Goal: Task Accomplishment & Management: Complete application form

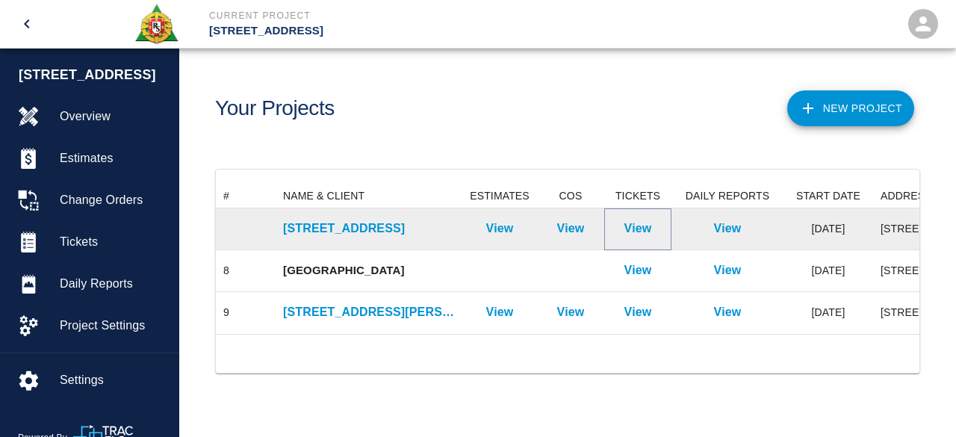
click at [640, 232] on p "View" at bounding box center [638, 229] width 28 height 18
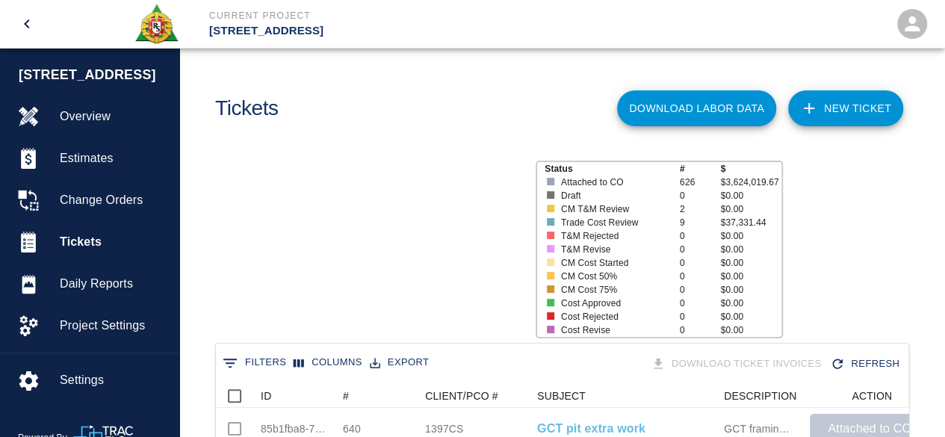
scroll to position [860, 681]
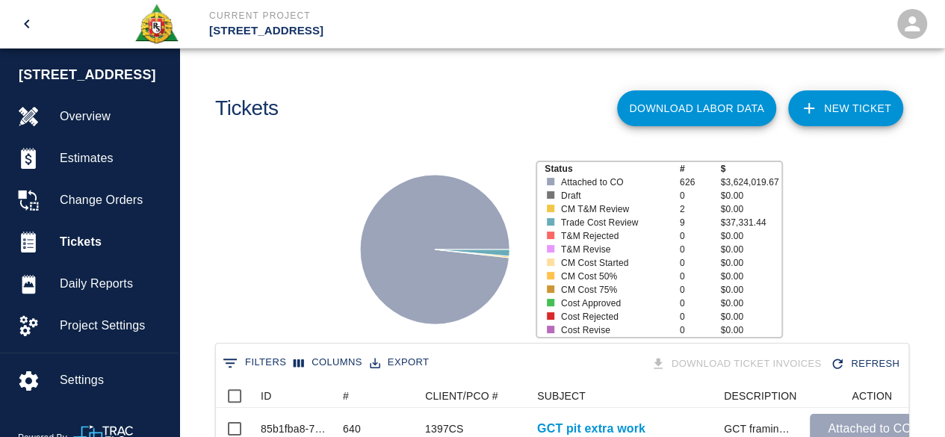
click at [854, 102] on link "NEW TICKET" at bounding box center [845, 108] width 115 height 36
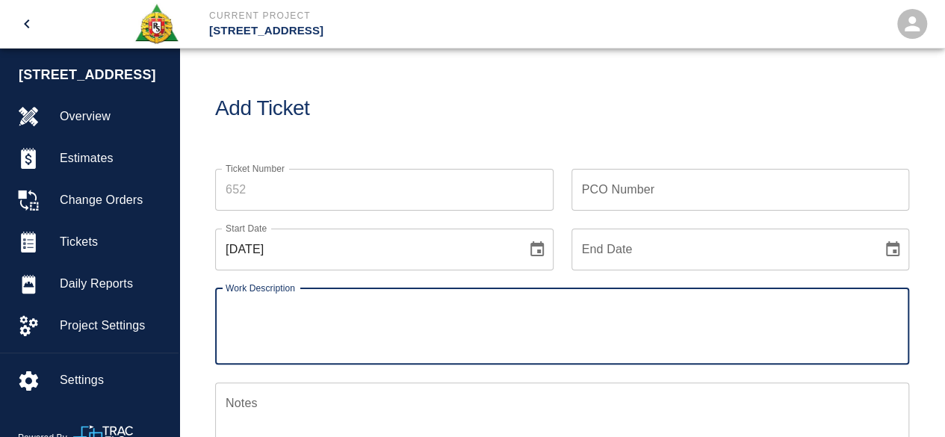
click at [262, 189] on input "Ticket Number" at bounding box center [384, 190] width 338 height 42
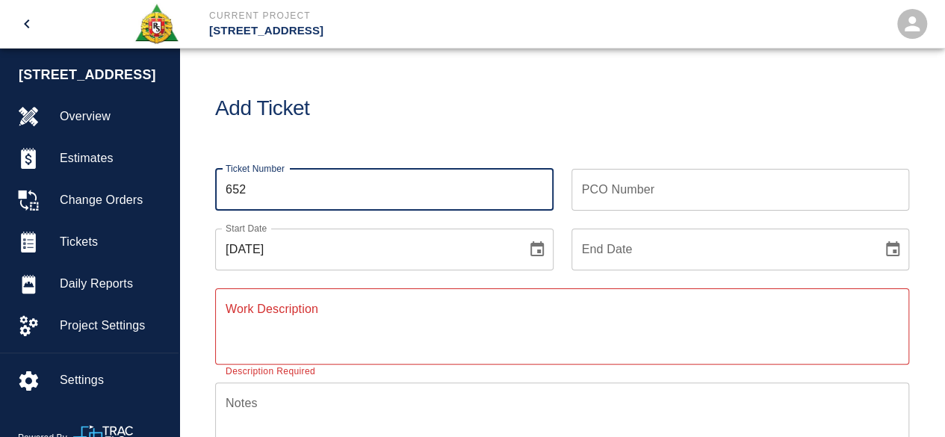
type input "652"
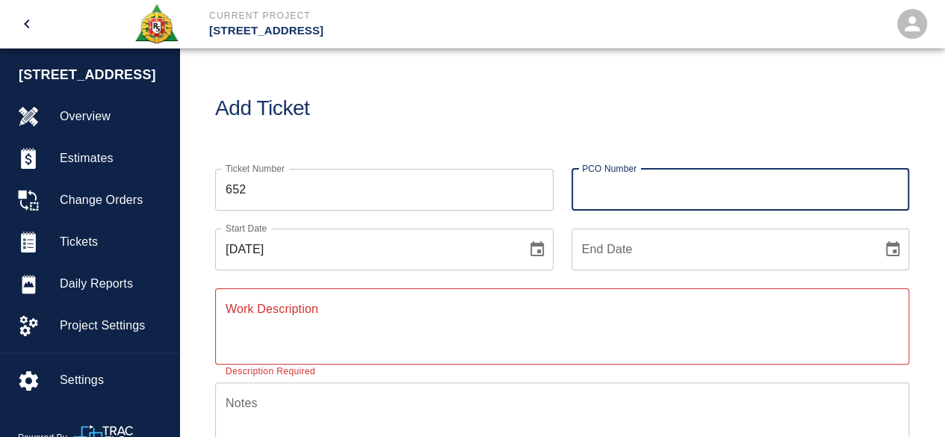
click at [591, 181] on input "PCO Number" at bounding box center [740, 190] width 338 height 42
type input "286CS"
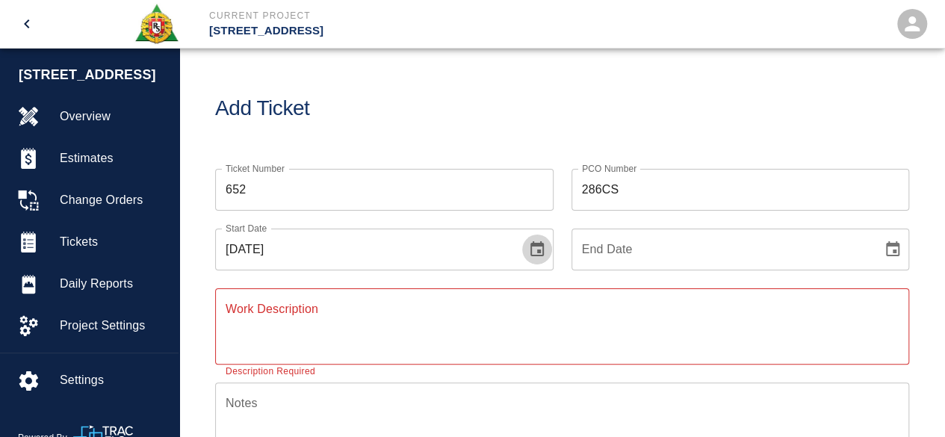
click at [537, 245] on icon "Choose date, selected date is Sep 8, 2025" at bounding box center [536, 248] width 13 height 15
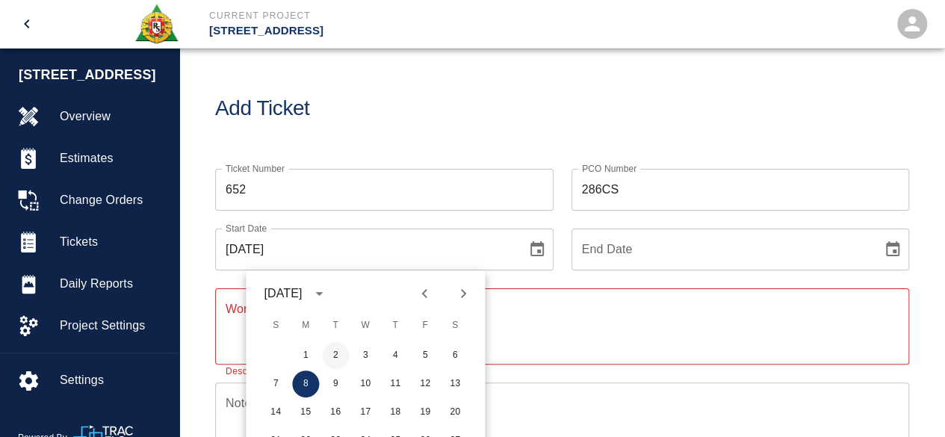
click at [335, 353] on button "2" at bounding box center [335, 355] width 27 height 27
type input "[DATE]"
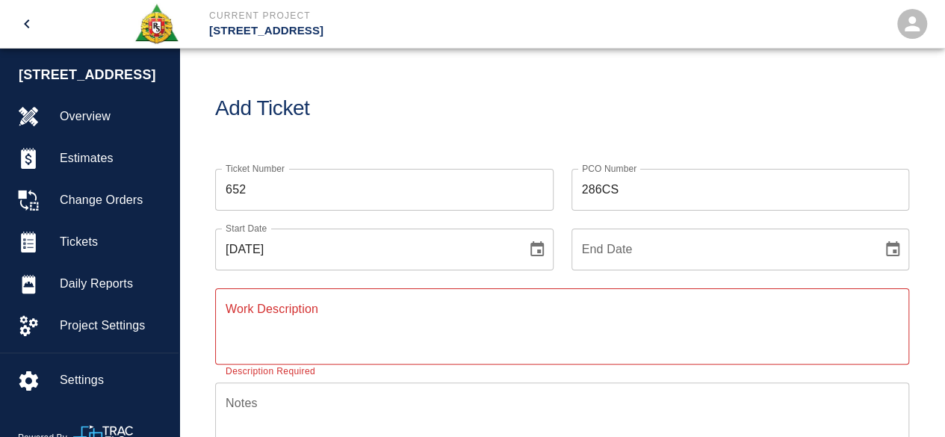
click at [890, 247] on icon "Choose date" at bounding box center [892, 249] width 18 height 18
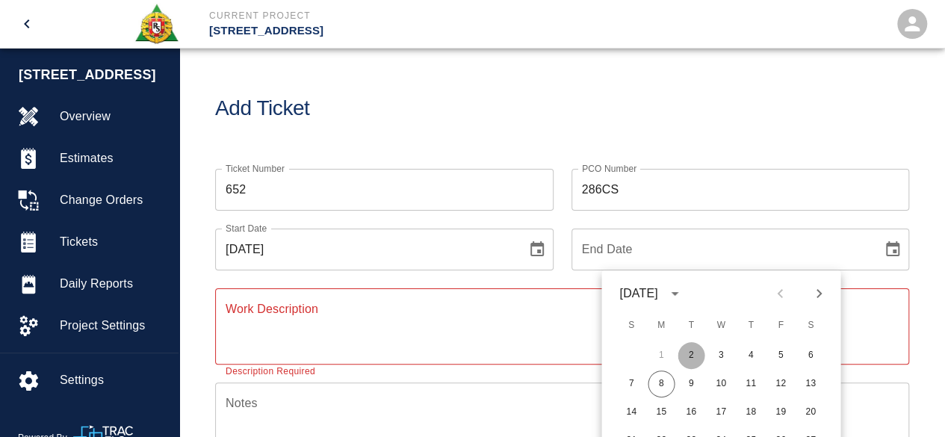
click at [690, 352] on button "2" at bounding box center [690, 355] width 27 height 27
type input "[DATE]"
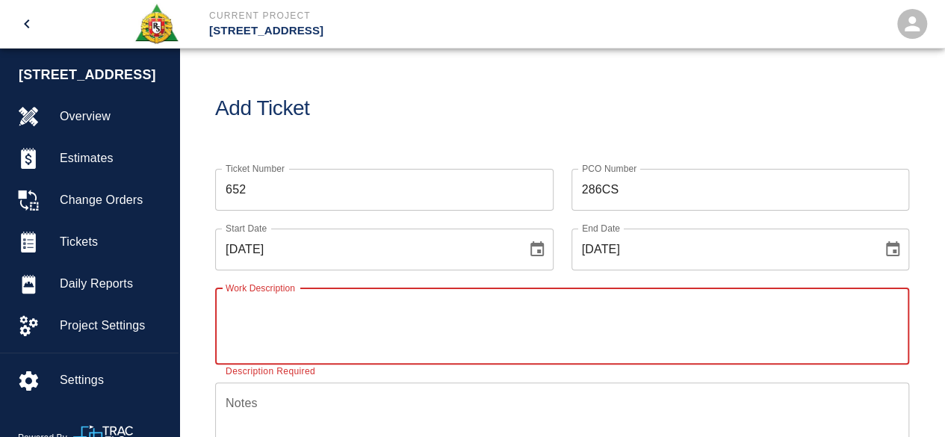
click at [228, 314] on textarea "Work Description" at bounding box center [561, 326] width 673 height 52
click at [237, 307] on textarea "Cs level chopping cleaning and preparing for self level" at bounding box center [561, 326] width 673 height 52
type textarea "SC level chopping cleaning and preparing for self level"
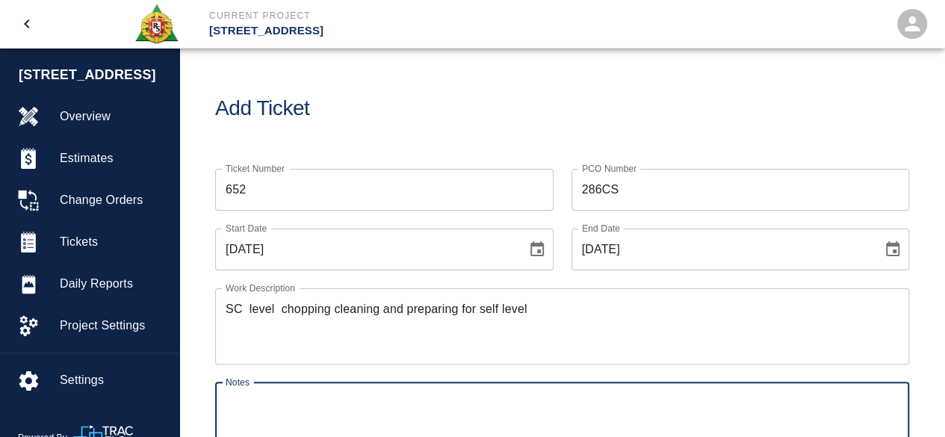
click at [255, 399] on textarea "Notes" at bounding box center [561, 420] width 673 height 52
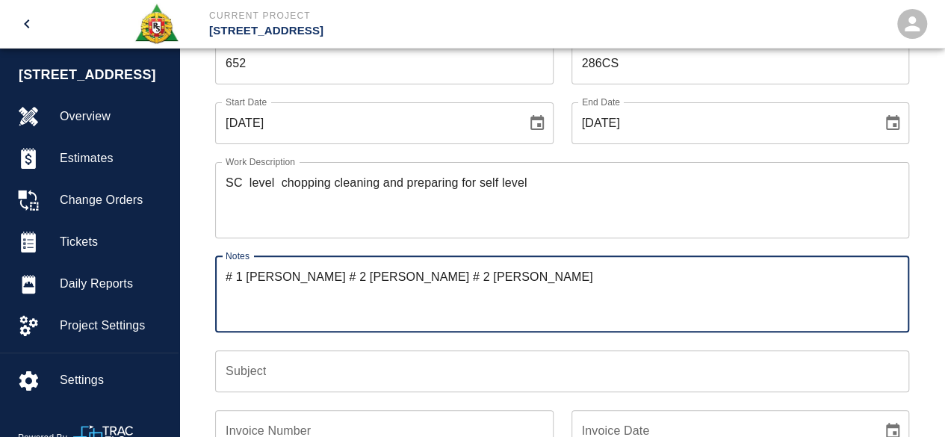
scroll to position [149, 0]
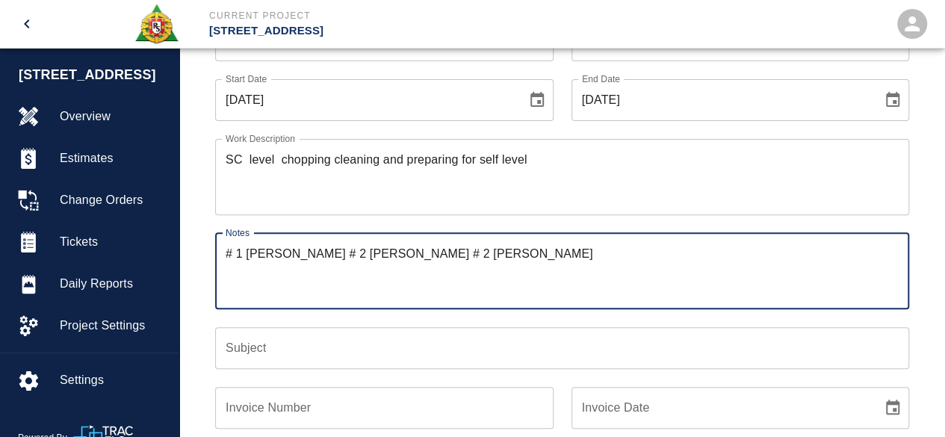
type textarea "# 1 [PERSON_NAME] # 2 [PERSON_NAME] # 2 [PERSON_NAME]"
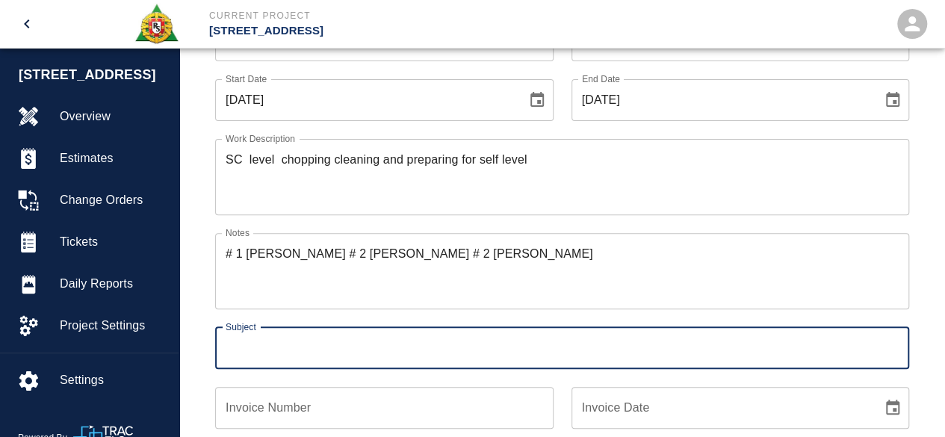
click at [237, 349] on input "Subject" at bounding box center [562, 348] width 694 height 42
type input "SC level"
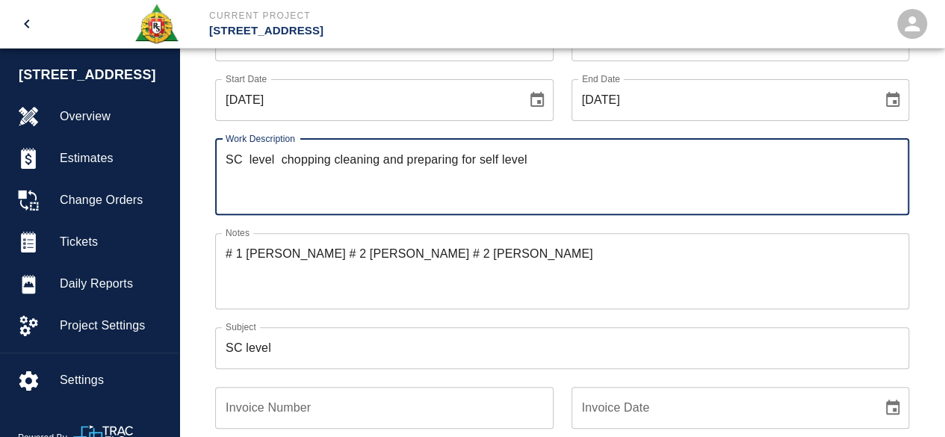
click at [384, 159] on textarea "SC level chopping cleaning and preparing for self level" at bounding box center [561, 177] width 673 height 52
click at [535, 159] on textarea "SC level chopping cleaning and preparing for self level" at bounding box center [561, 177] width 673 height 52
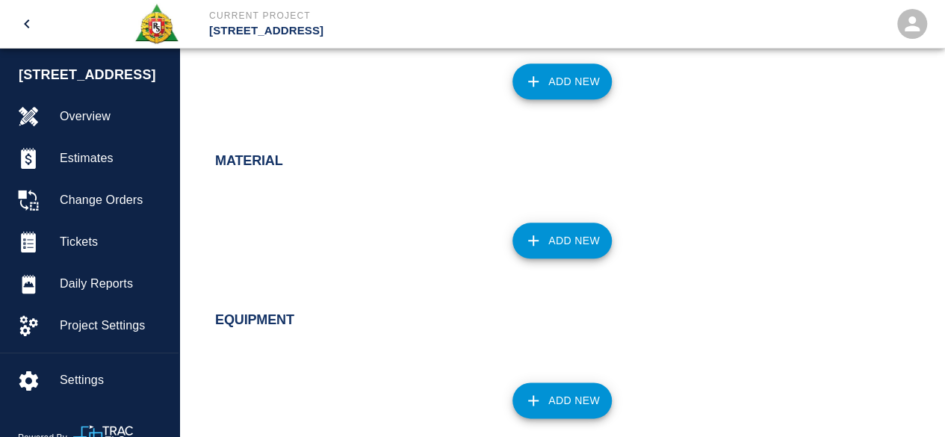
scroll to position [821, 0]
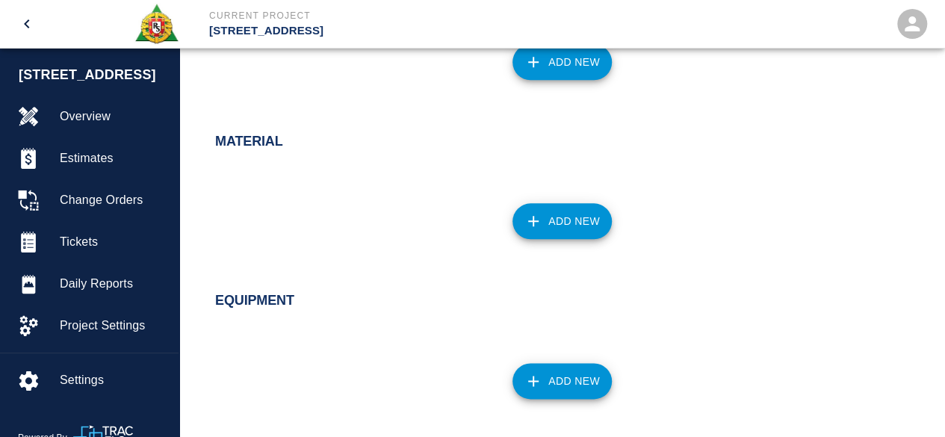
type textarea "SC level chopping cleaning and preparing for self level at corridor floor"
click at [569, 228] on button "Add New" at bounding box center [561, 221] width 99 height 36
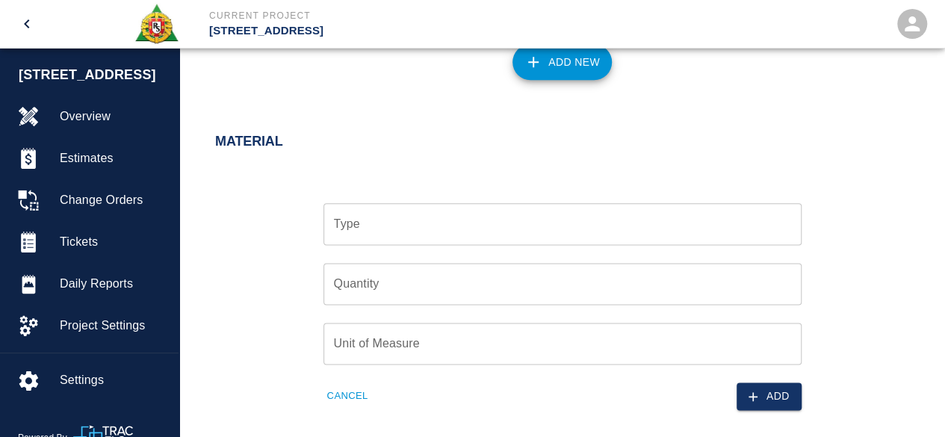
click at [384, 225] on input "Type" at bounding box center [562, 224] width 464 height 28
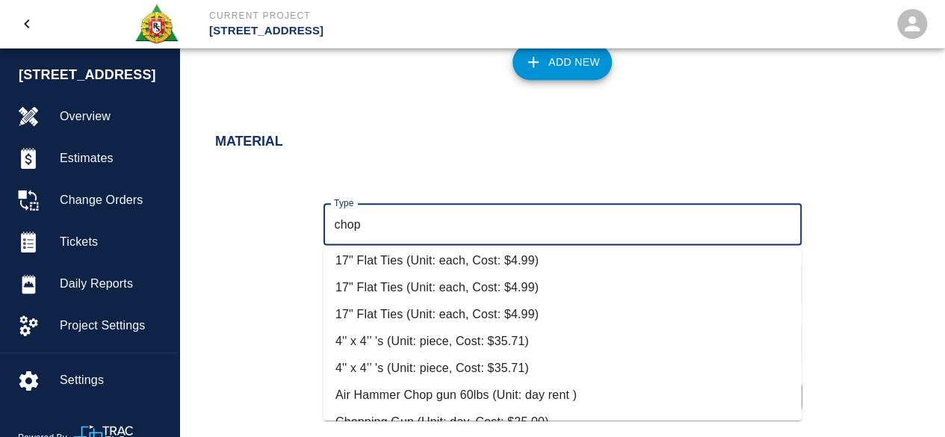
scroll to position [187, 0]
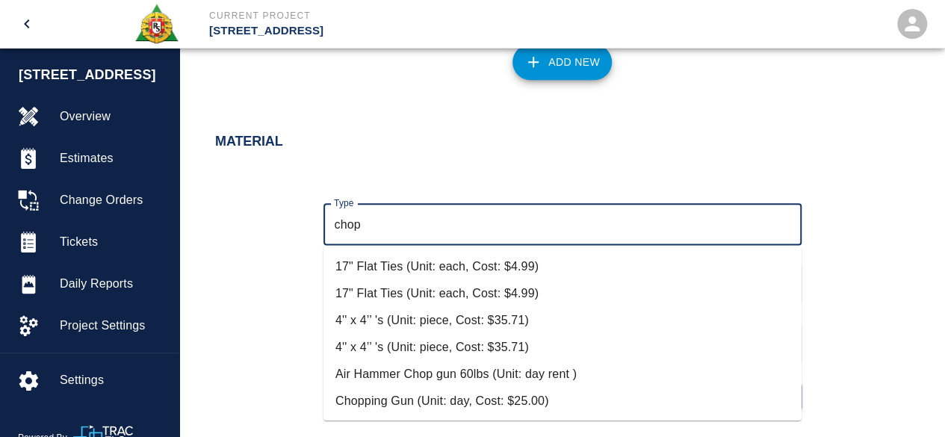
click at [429, 397] on li "Chopping Gun (Unit: day, Cost: $25.00)" at bounding box center [562, 401] width 478 height 27
type input "Chopping Gun (Unit: day, Cost: $25.00)"
type input "day"
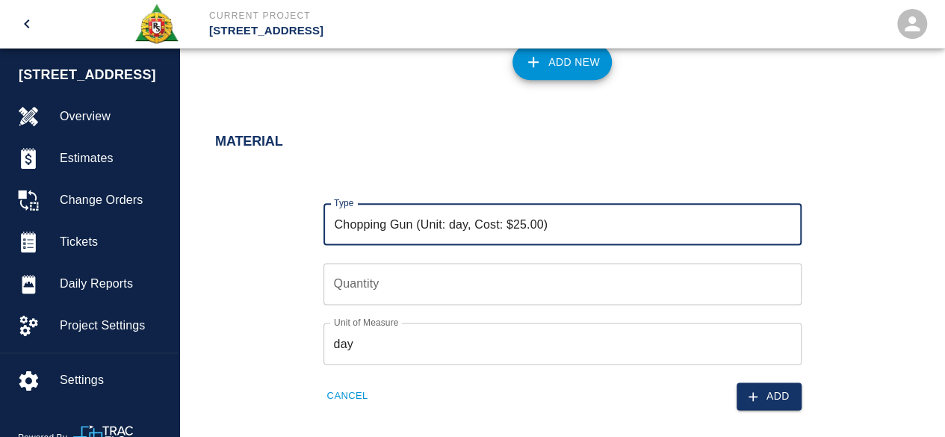
type input "Chopping Gun (Unit: day, Cost: $25.00)"
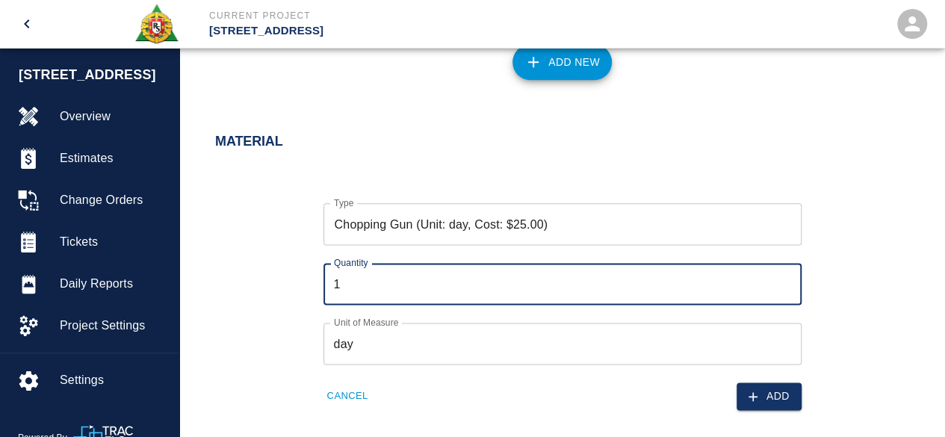
type input "1"
click at [781, 281] on input "1" at bounding box center [562, 284] width 478 height 42
click at [772, 400] on button "Add" at bounding box center [768, 396] width 65 height 28
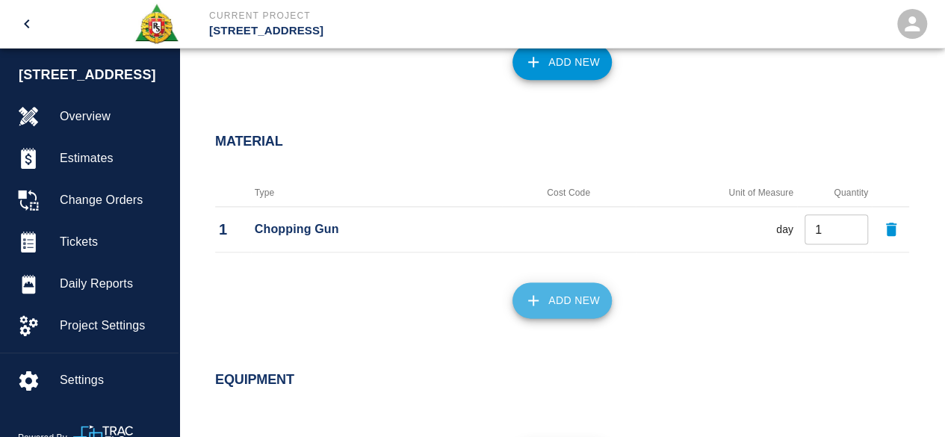
click at [578, 299] on button "Add New" at bounding box center [561, 300] width 99 height 36
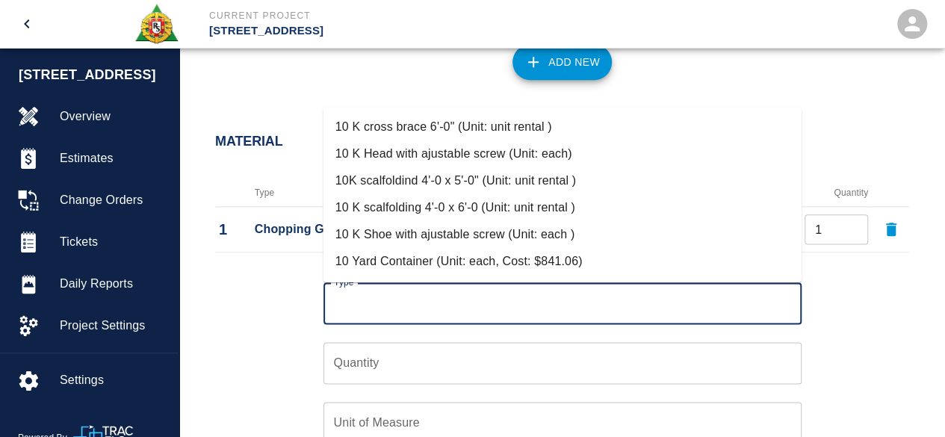
click at [360, 298] on input "Type" at bounding box center [562, 303] width 464 height 28
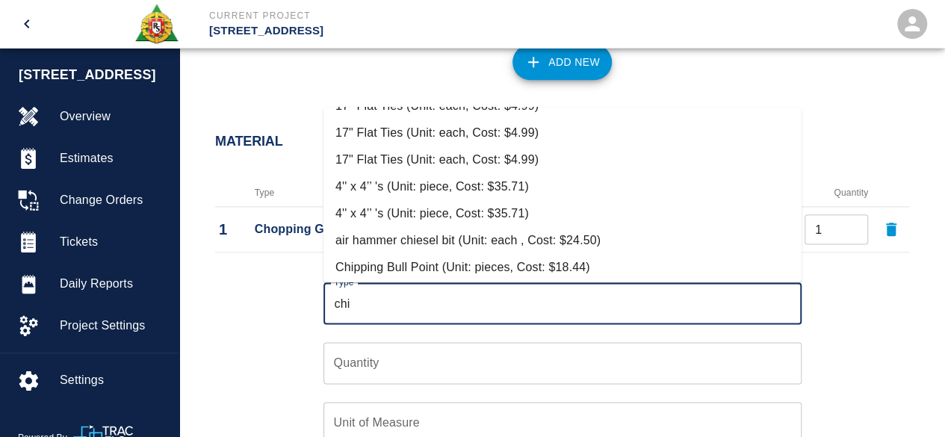
scroll to position [224, 0]
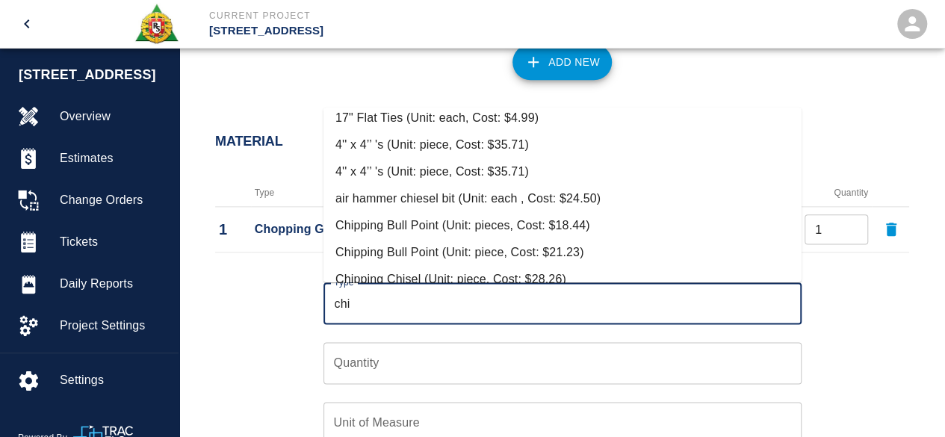
click at [487, 247] on li "Chipping Bull Point (Unit: piece, Cost: $21.23)" at bounding box center [562, 252] width 478 height 27
type input "Chipping Bull Point (Unit: piece, Cost: $21.23)"
type input "piece"
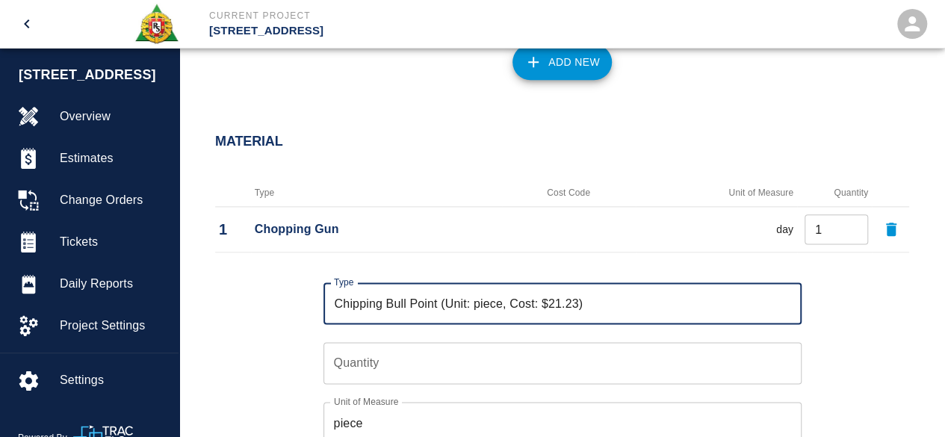
type input "Chipping Bull Point (Unit: piece, Cost: $21.23)"
type input "1"
click at [784, 358] on input "1" at bounding box center [562, 363] width 478 height 42
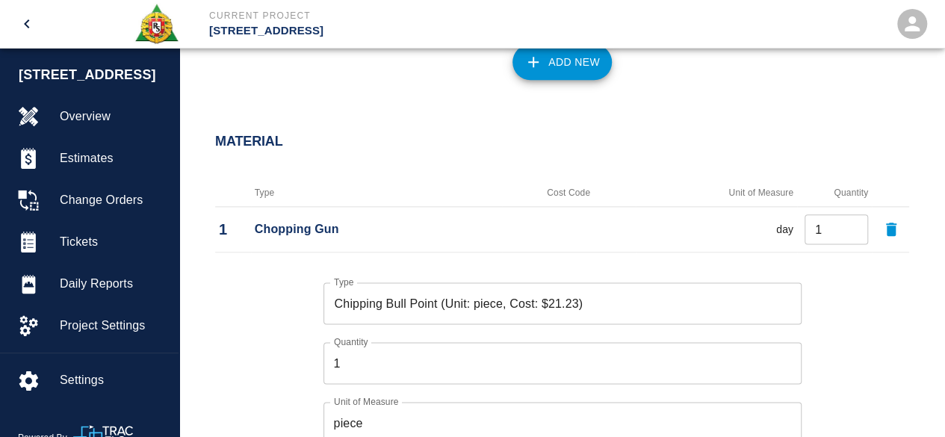
click at [857, 350] on div "Type Chipping Bull Point (Unit: piece, Cost: $21.23) Type Quantity 1 Quantity U…" at bounding box center [553, 373] width 712 height 231
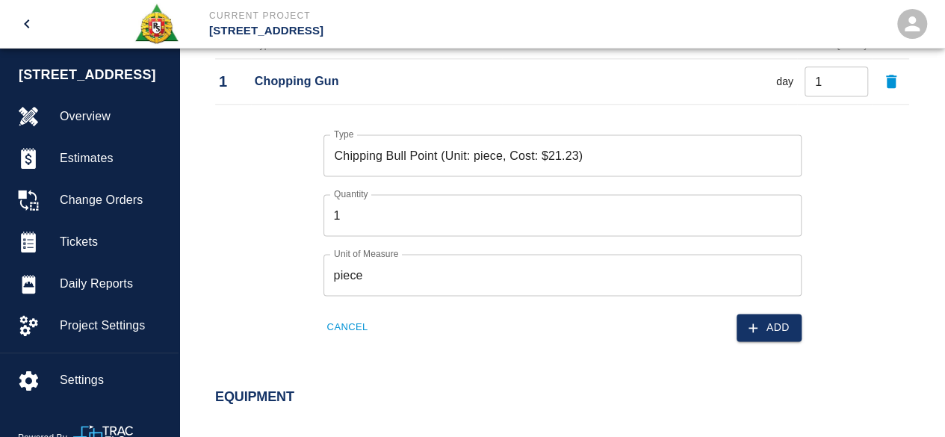
scroll to position [971, 0]
click at [774, 325] on button "Add" at bounding box center [768, 326] width 65 height 28
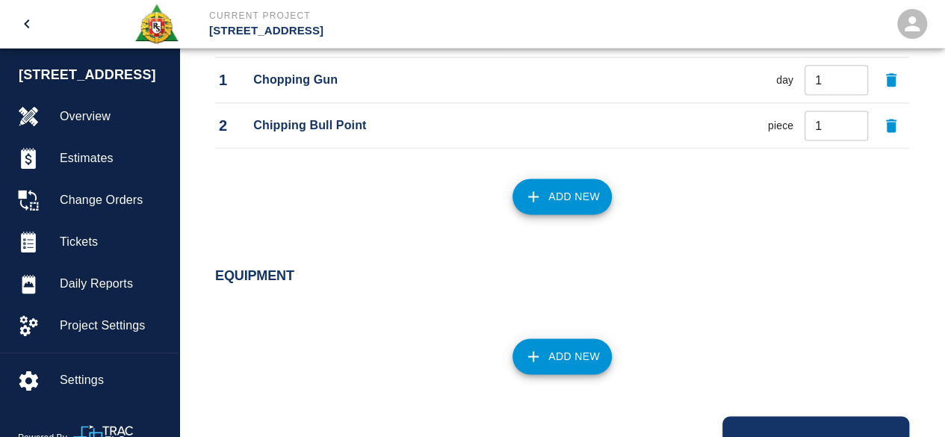
click at [559, 210] on button "Add New" at bounding box center [561, 196] width 99 height 36
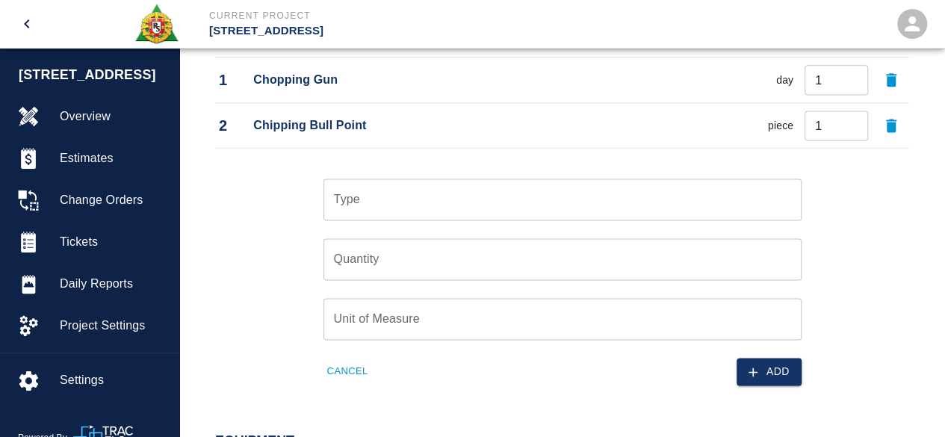
click at [409, 208] on input "Type" at bounding box center [562, 199] width 464 height 28
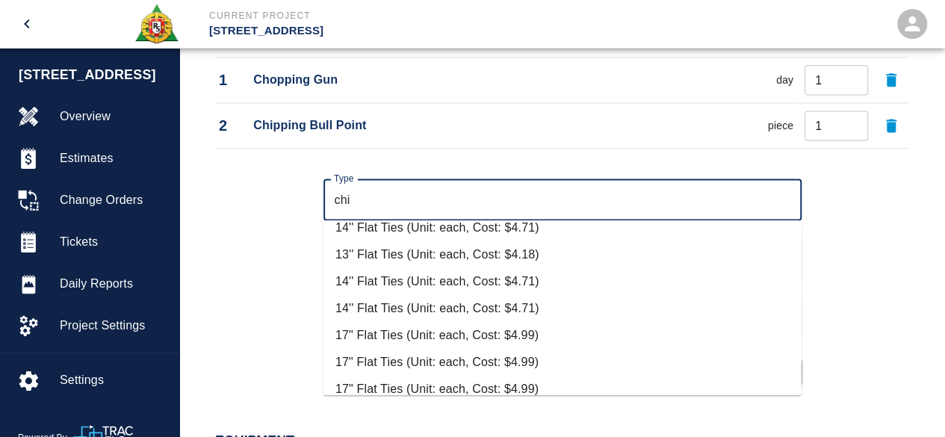
scroll to position [267, 0]
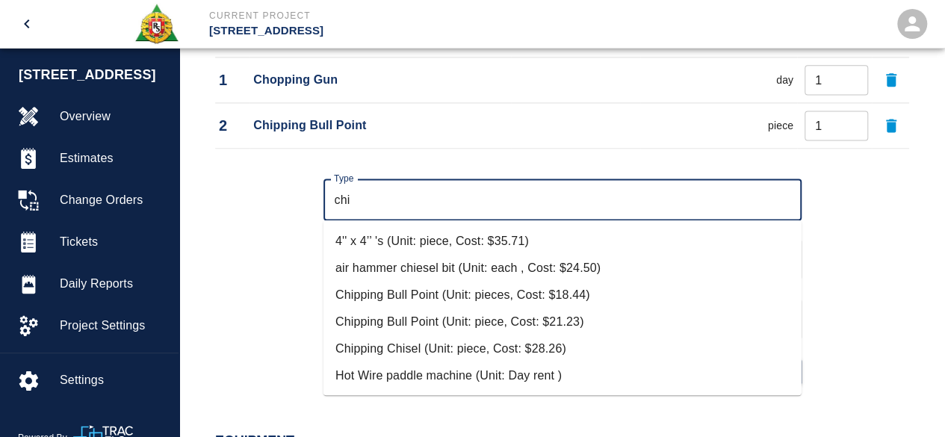
click at [491, 343] on li "Chipping Chisel (Unit: piece, Cost: $28.26)" at bounding box center [562, 348] width 478 height 27
type input "Chipping Chisel (Unit: piece, Cost: $28.26)"
type input "piece"
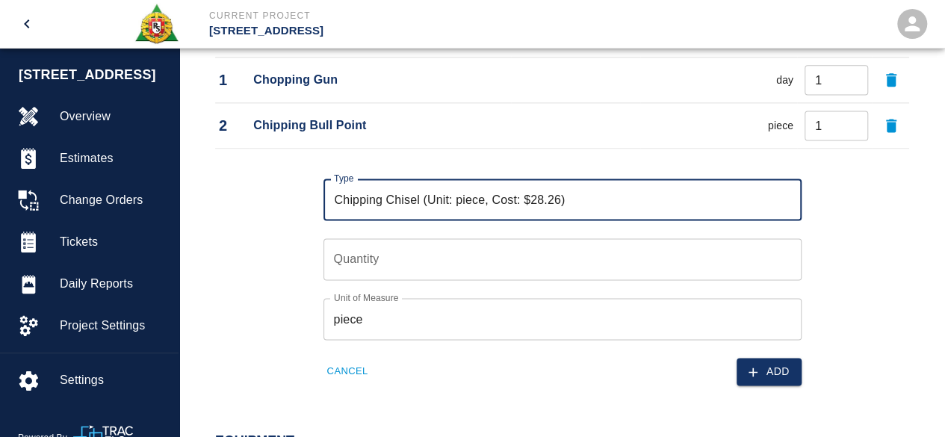
type input "Chipping Chisel (Unit: piece, Cost: $28.26)"
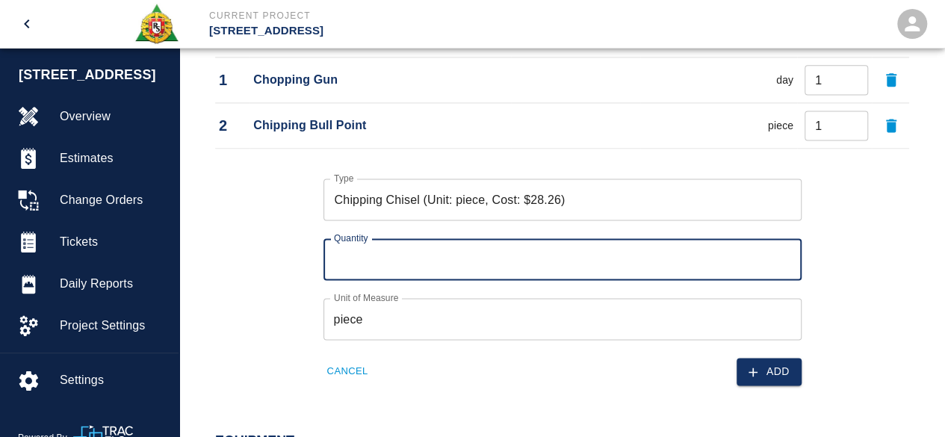
click at [430, 258] on input "Quantity" at bounding box center [562, 259] width 478 height 42
type input "1"
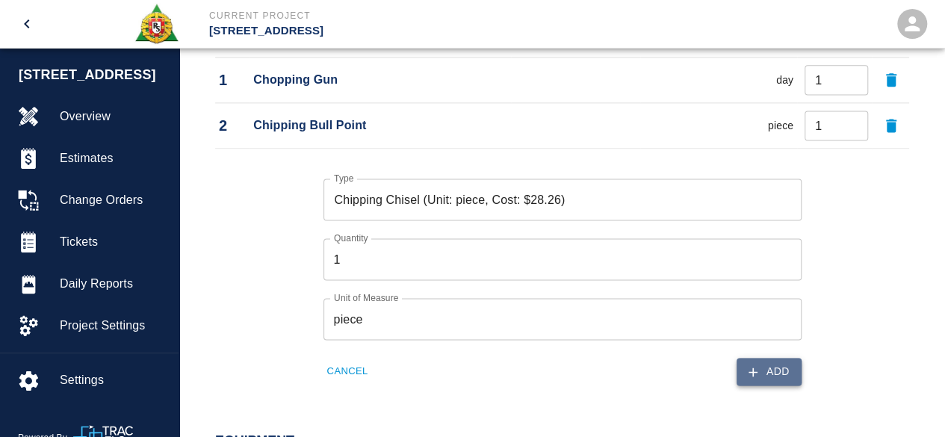
click at [783, 373] on button "Add" at bounding box center [768, 372] width 65 height 28
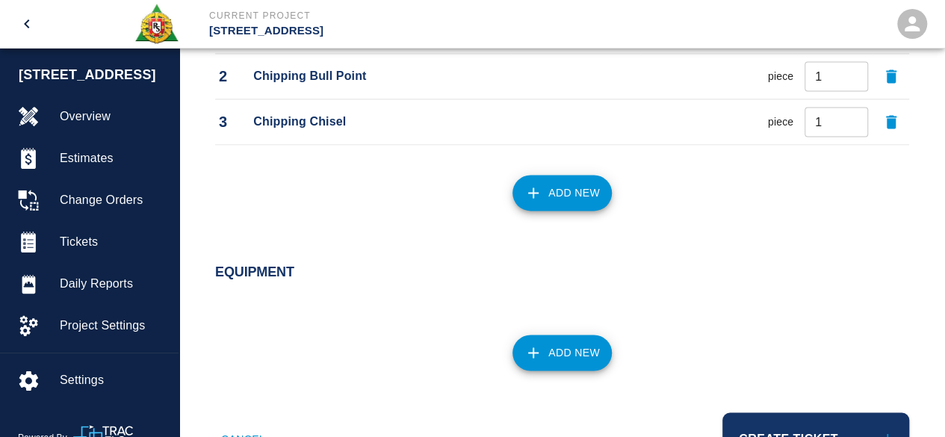
scroll to position [933, 0]
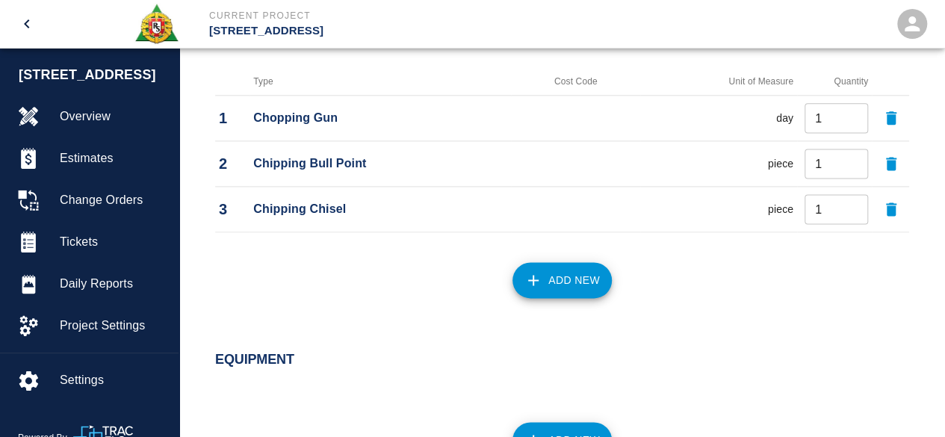
click at [572, 273] on button "Add New" at bounding box center [561, 280] width 99 height 36
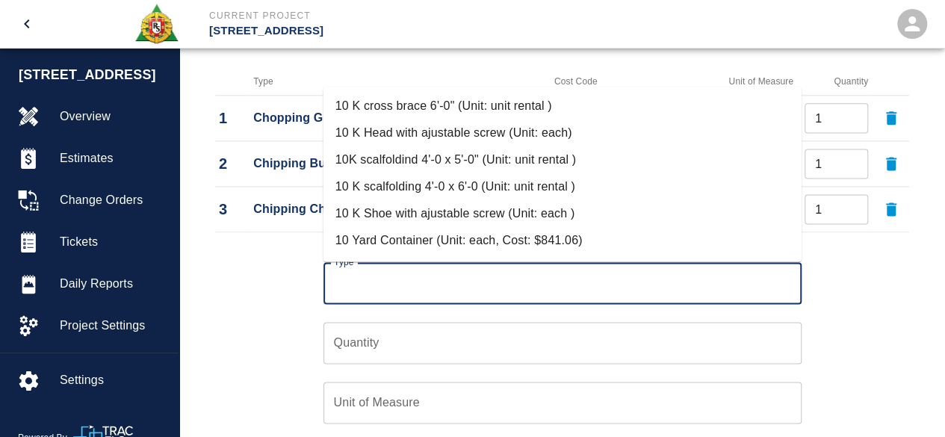
click at [377, 276] on input "Type" at bounding box center [562, 283] width 464 height 28
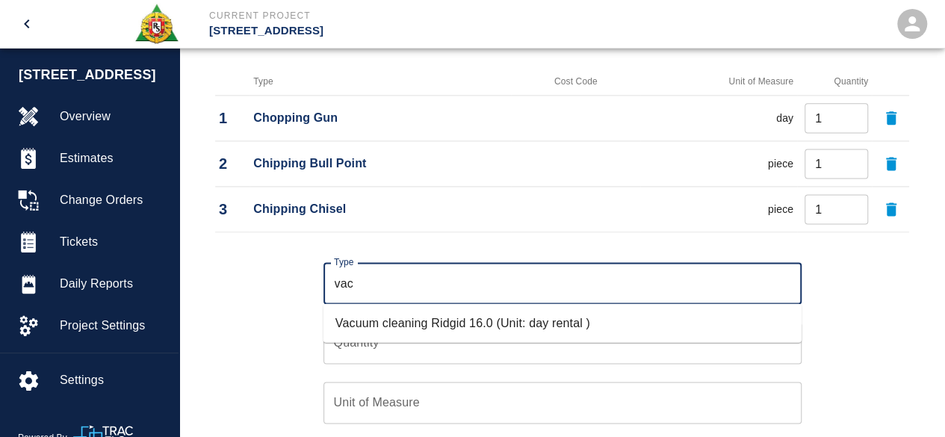
click at [396, 320] on li "Vacuum cleaning Ridgid 16.0 (Unit: day rental )" at bounding box center [562, 322] width 478 height 27
type input "Vacuum cleaning Ridgid 16.0 (Unit: day rental )"
type input "day rental"
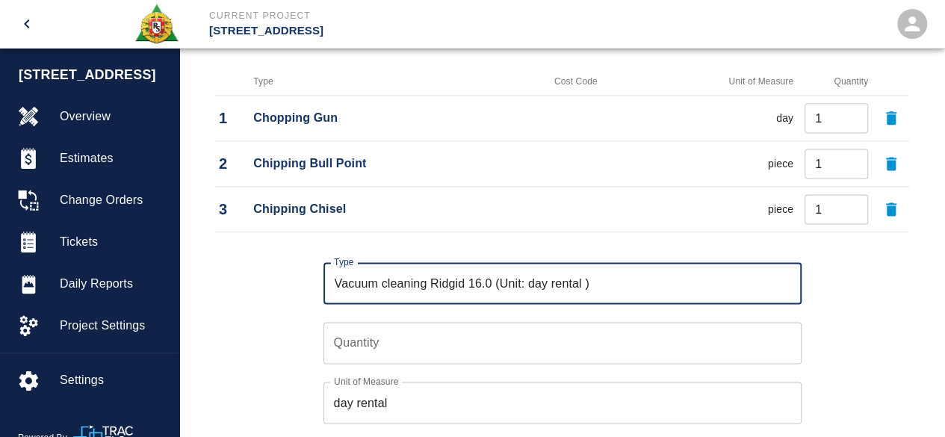
type input "Vacuum cleaning Ridgid 16.0 (Unit: day rental )"
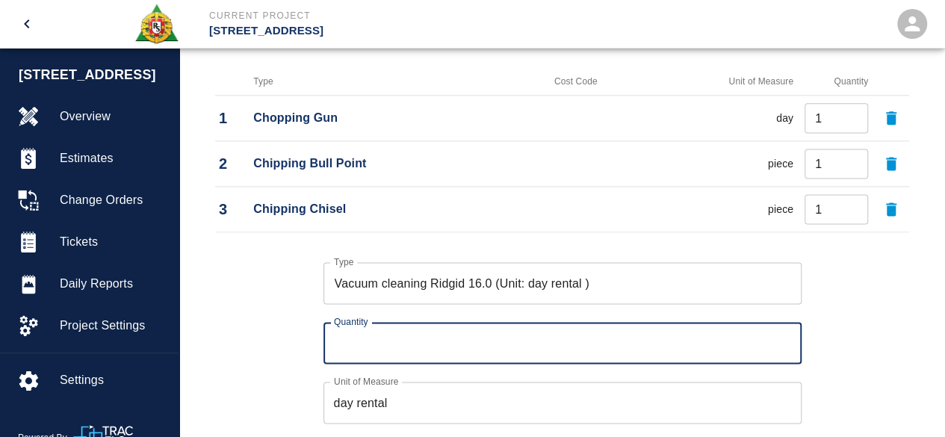
click at [358, 336] on input "Quantity" at bounding box center [562, 343] width 478 height 42
type input "1"
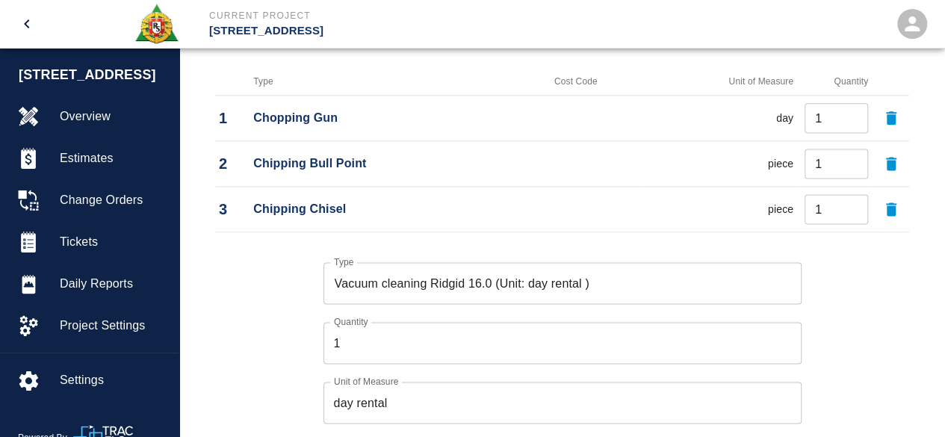
click at [827, 318] on div "Type Vacuum cleaning Ridgid 16.0 (Unit: day rental ) Type Quantity 1 Quantity U…" at bounding box center [553, 353] width 712 height 231
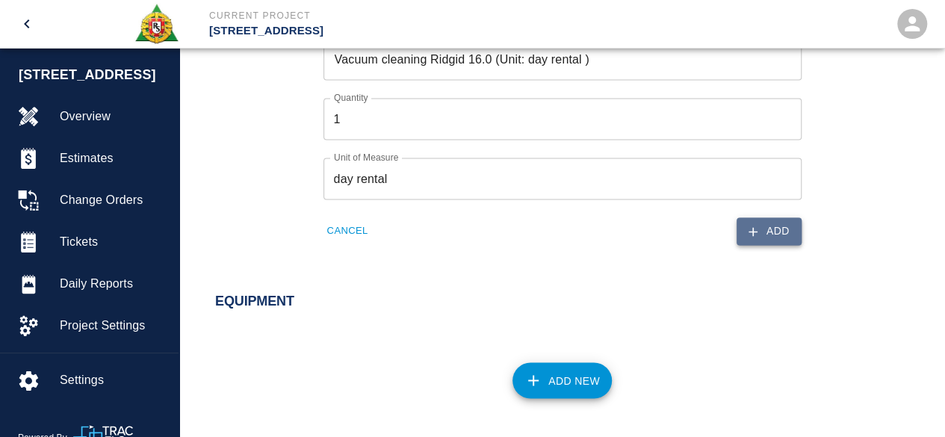
click at [785, 226] on button "Add" at bounding box center [768, 231] width 65 height 28
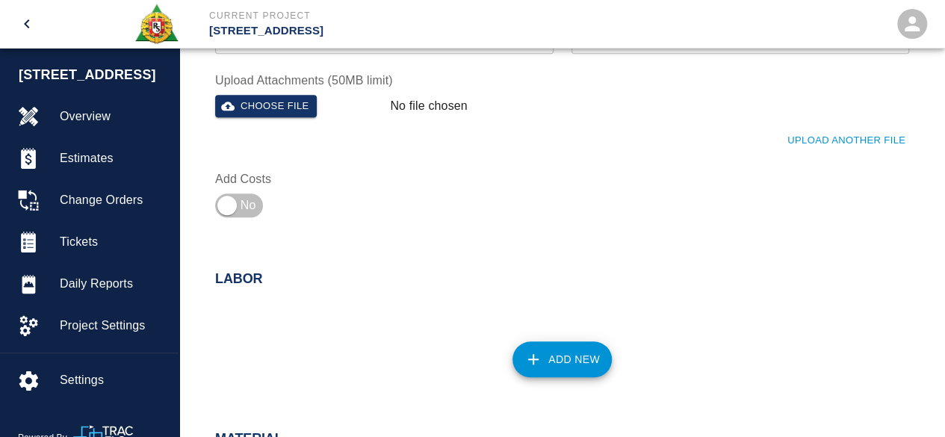
scroll to position [530, 0]
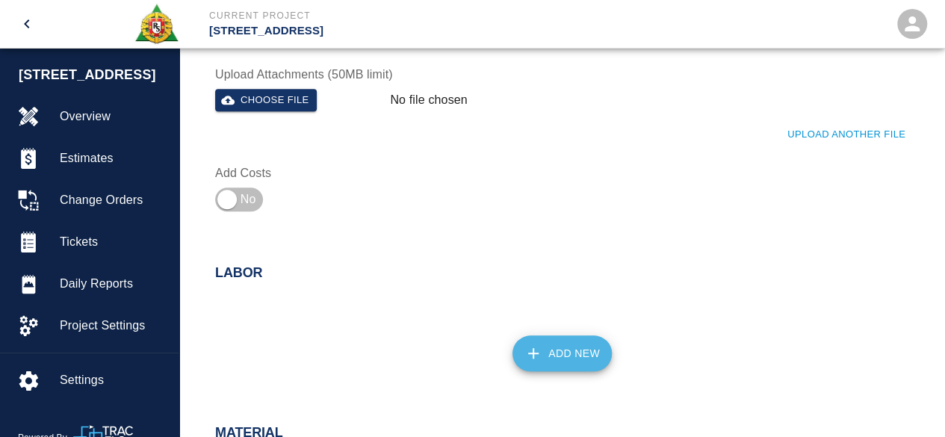
click at [578, 346] on button "Add New" at bounding box center [561, 353] width 99 height 36
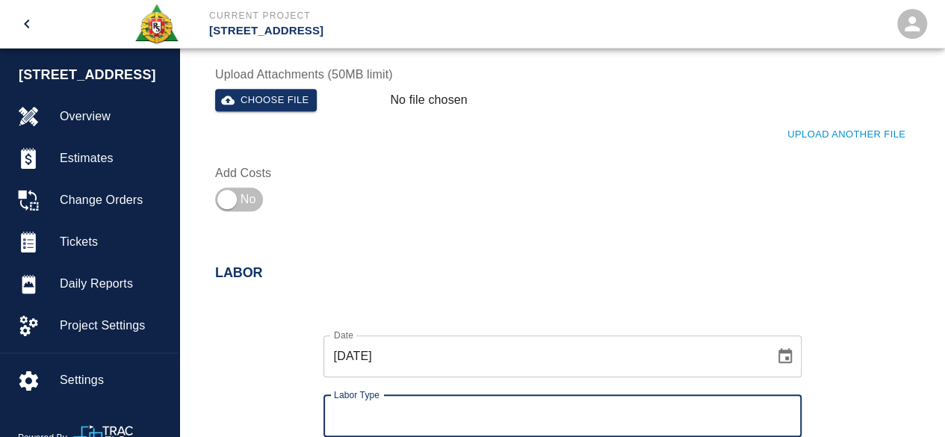
click at [355, 408] on input "Labor Type" at bounding box center [562, 416] width 464 height 28
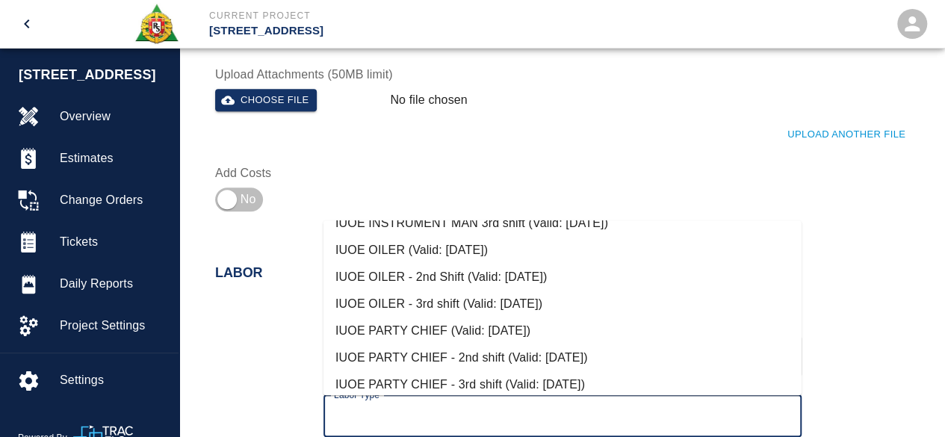
scroll to position [0, 0]
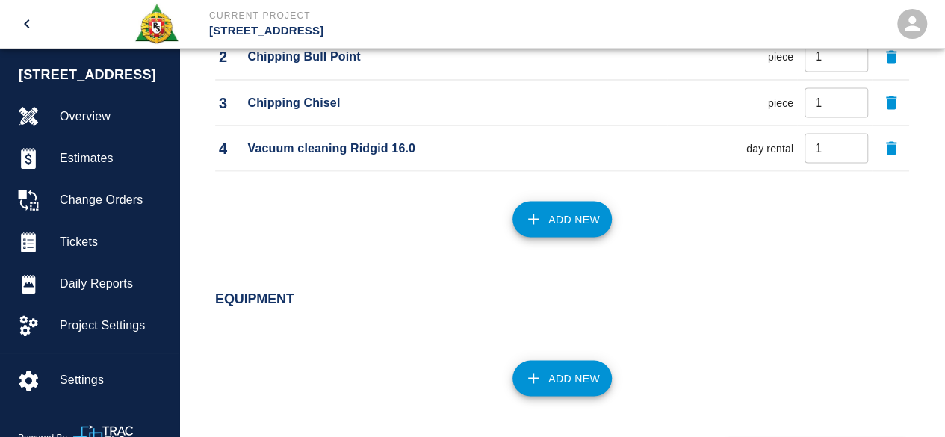
scroll to position [1411, 0]
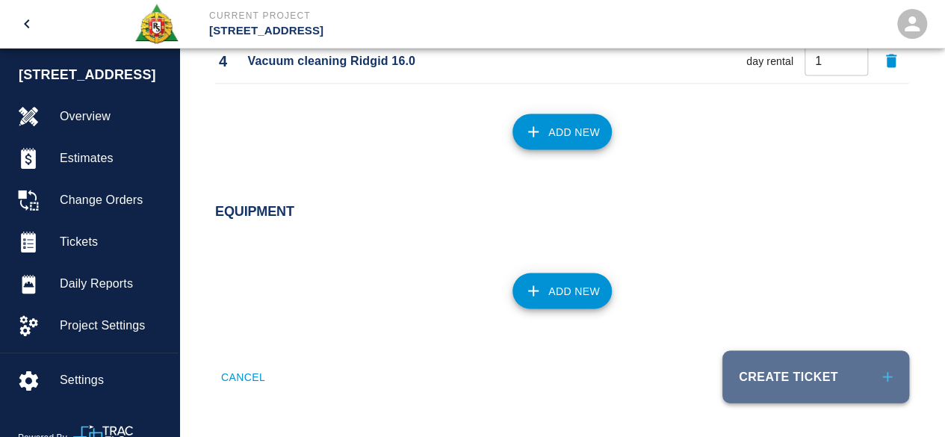
click at [794, 374] on button "Create Ticket" at bounding box center [815, 376] width 187 height 52
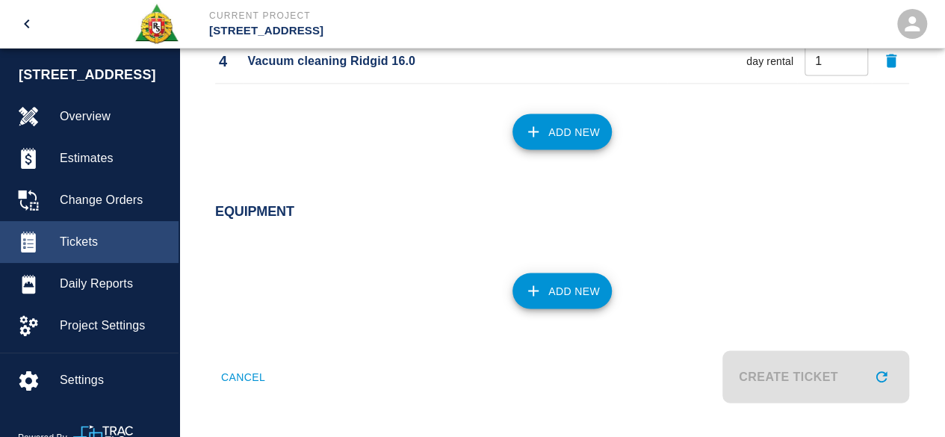
click at [75, 242] on span "Tickets" at bounding box center [113, 242] width 107 height 18
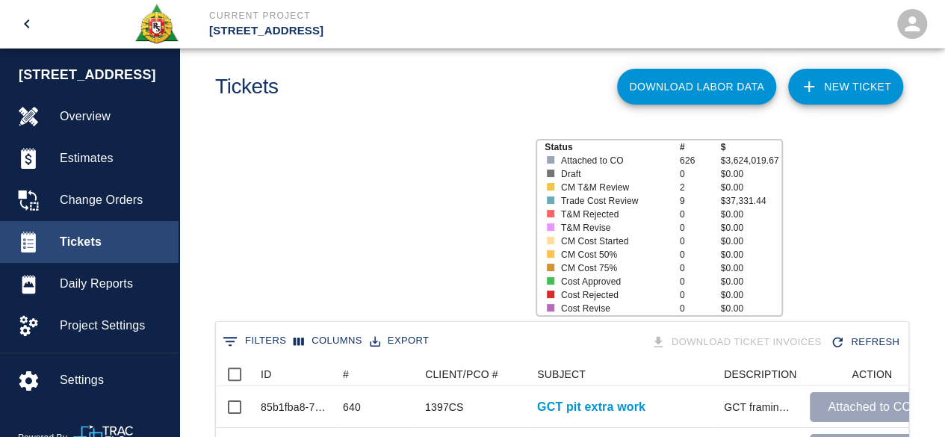
scroll to position [860, 681]
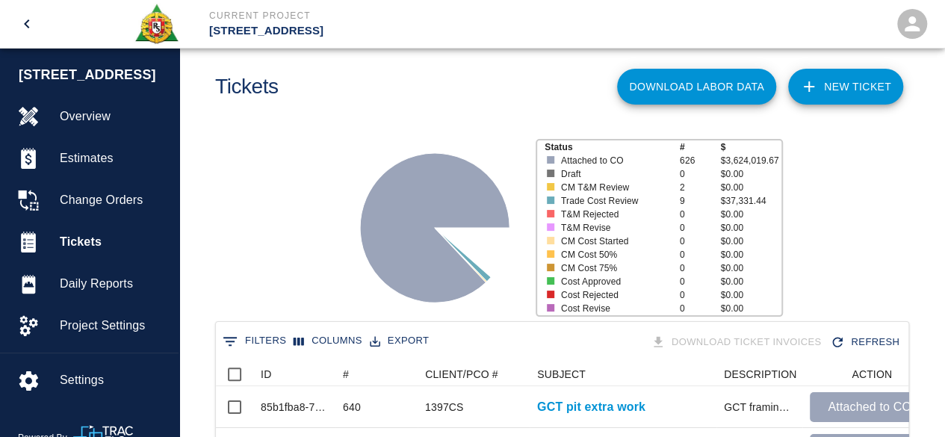
click at [855, 77] on link "NEW TICKET" at bounding box center [845, 87] width 115 height 36
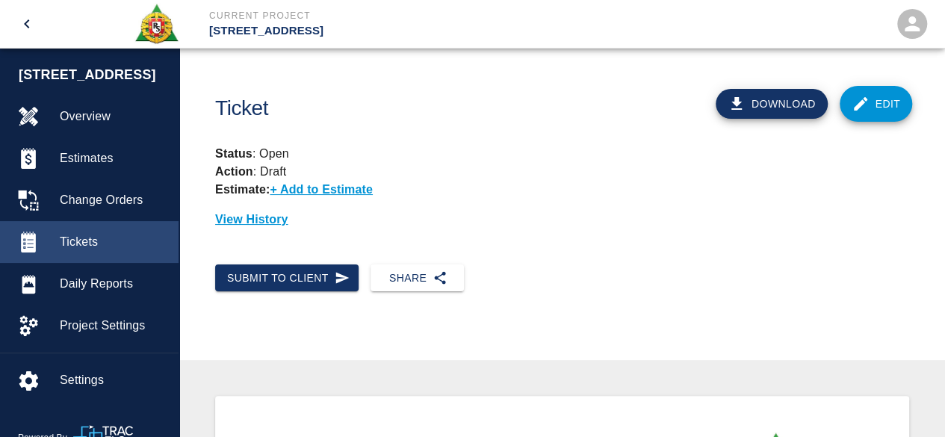
click at [93, 232] on div "Tickets" at bounding box center [89, 242] width 178 height 42
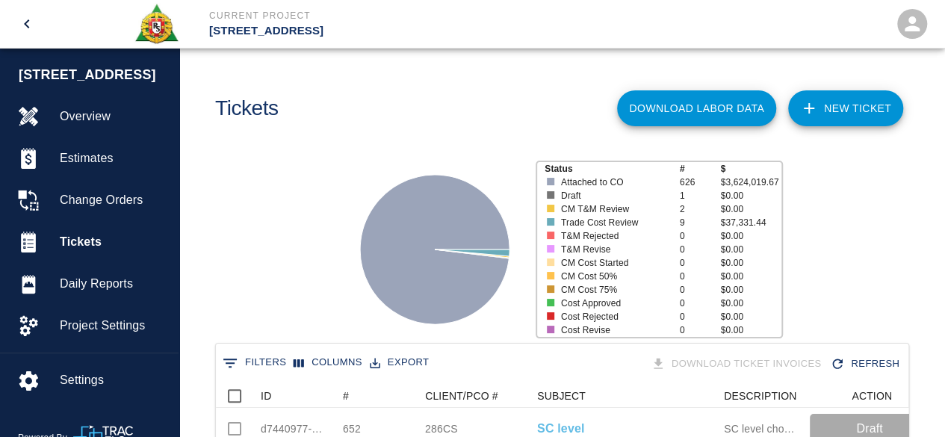
click at [839, 102] on link "NEW TICKET" at bounding box center [845, 108] width 115 height 36
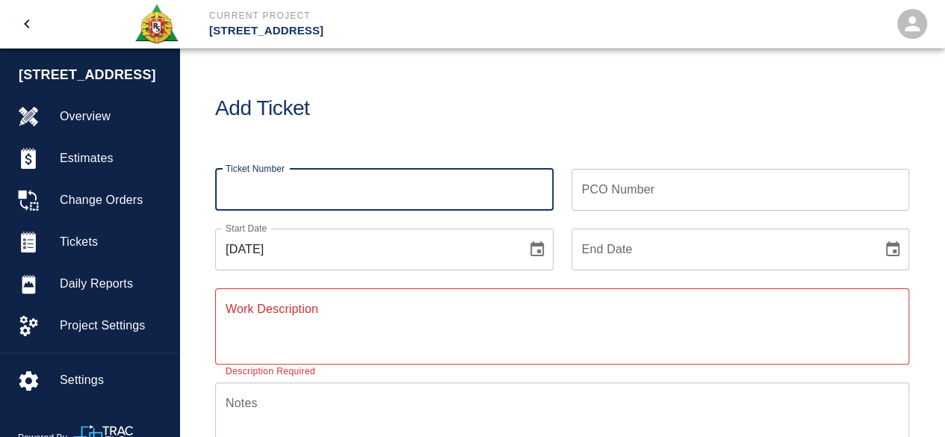
click at [252, 192] on input "Ticket Number" at bounding box center [384, 190] width 338 height 42
type input "653"
click at [594, 184] on div "PCO Number PCO Number" at bounding box center [740, 190] width 338 height 42
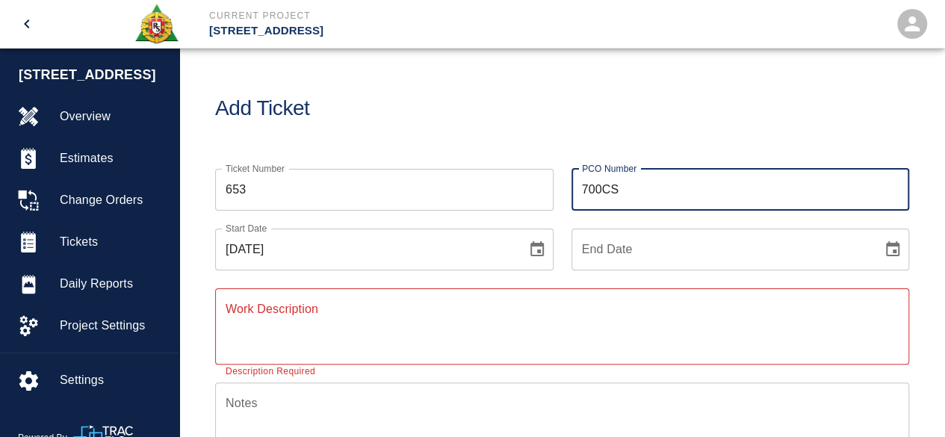
type input "700CS"
click at [541, 250] on icon "Choose date, selected date is Sep 8, 2025" at bounding box center [536, 248] width 13 height 15
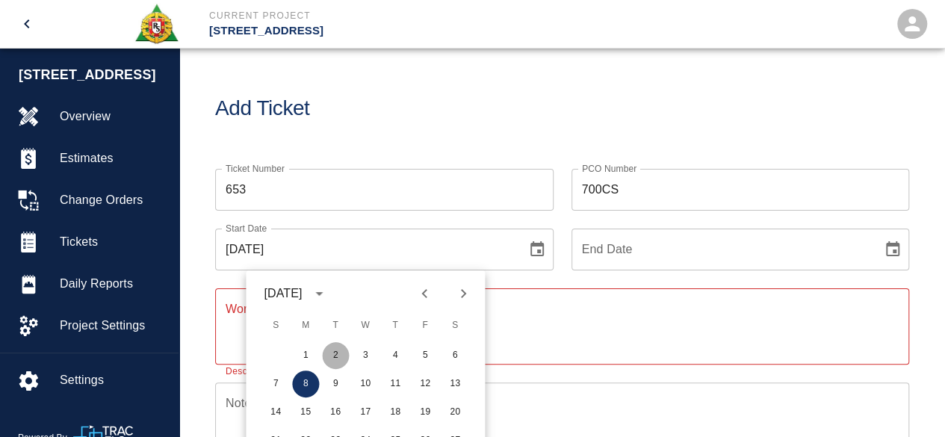
click at [339, 352] on button "2" at bounding box center [335, 355] width 27 height 27
type input "[DATE]"
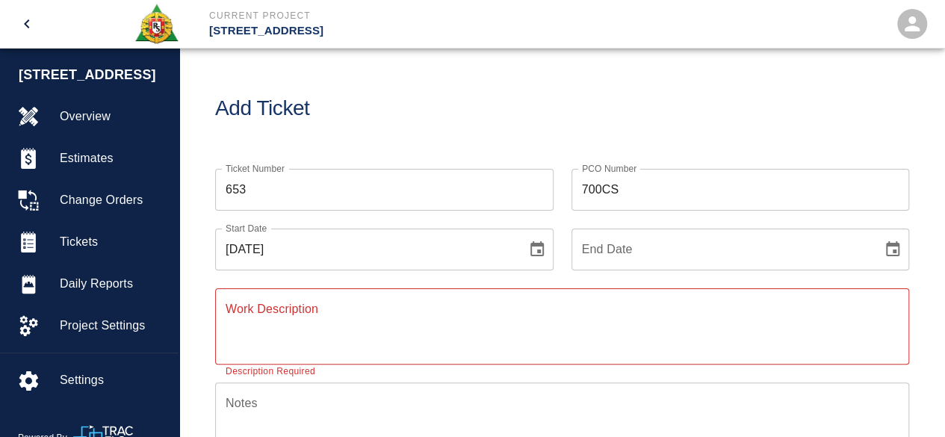
click at [638, 253] on input "End Date" at bounding box center [721, 249] width 301 height 42
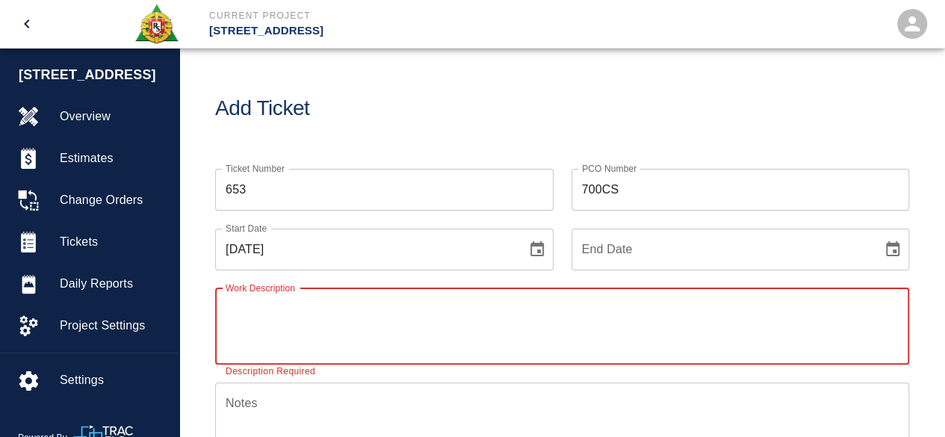
click at [248, 323] on textarea "Work Description" at bounding box center [561, 326] width 673 height 52
type textarea "working at water Feature madison side"
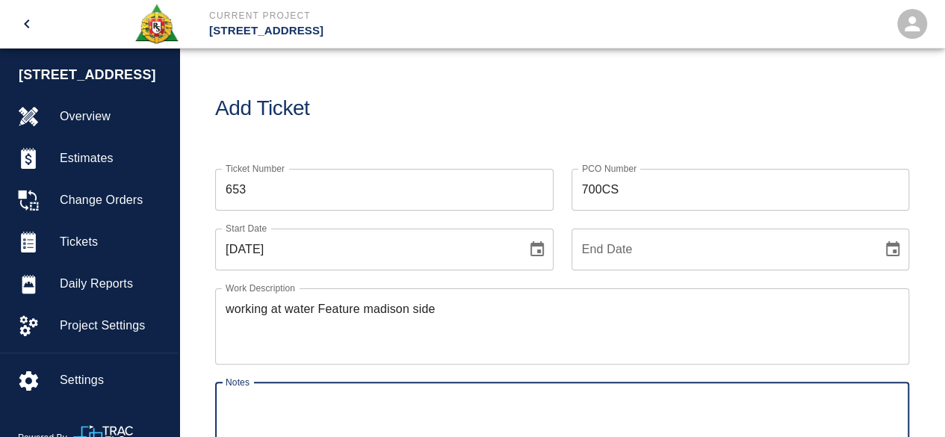
click at [243, 401] on textarea "Notes" at bounding box center [561, 420] width 673 height 52
type textarea "w"
type textarea "# 1 [PERSON_NAME] # 1 [PERSON_NAME]"
click at [615, 252] on input "End Date" at bounding box center [721, 249] width 301 height 42
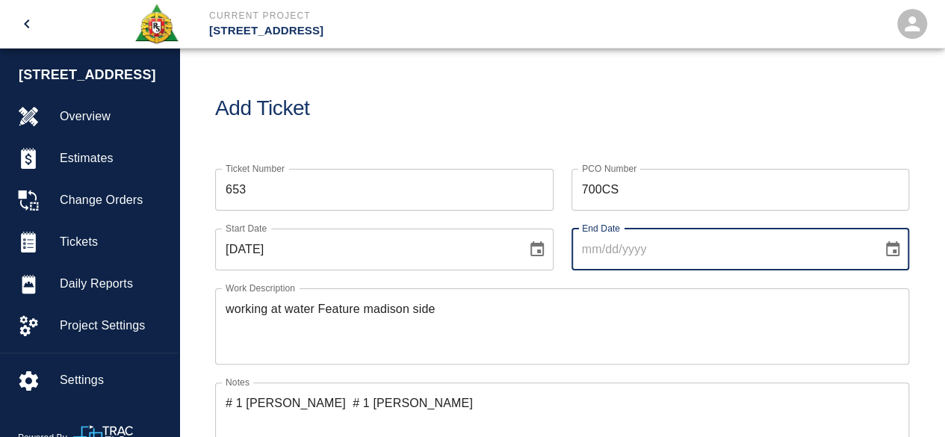
click at [893, 247] on icon "Choose date" at bounding box center [892, 249] width 18 height 18
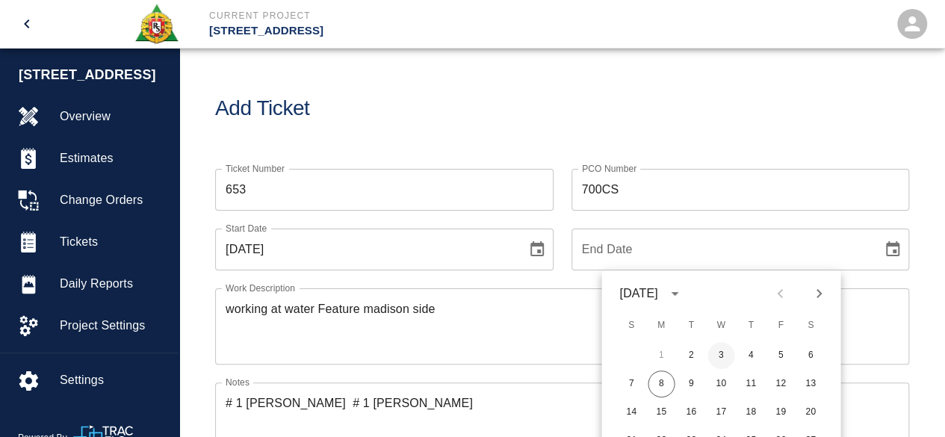
click at [721, 351] on button "3" at bounding box center [720, 355] width 27 height 27
type input "[DATE]"
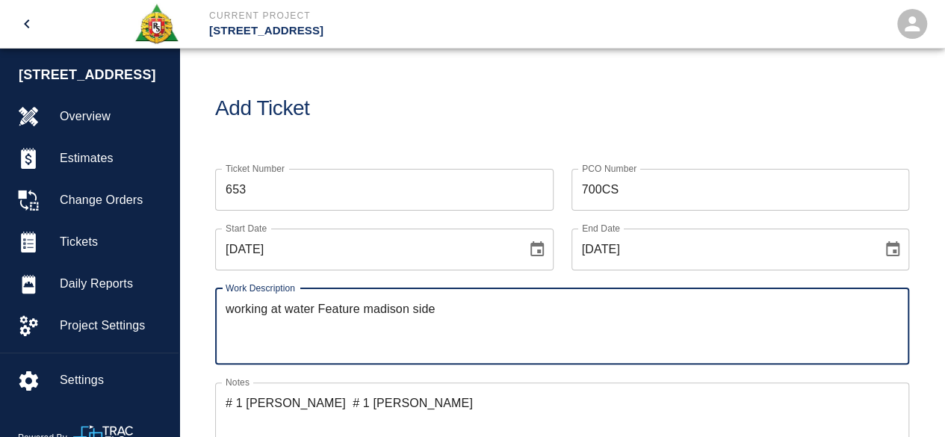
click at [493, 311] on textarea "working at water Feature madison side" at bounding box center [561, 326] width 673 height 52
click at [444, 308] on textarea "working at water Feature madison side (/2 and 9/3 )" at bounding box center [561, 326] width 673 height 52
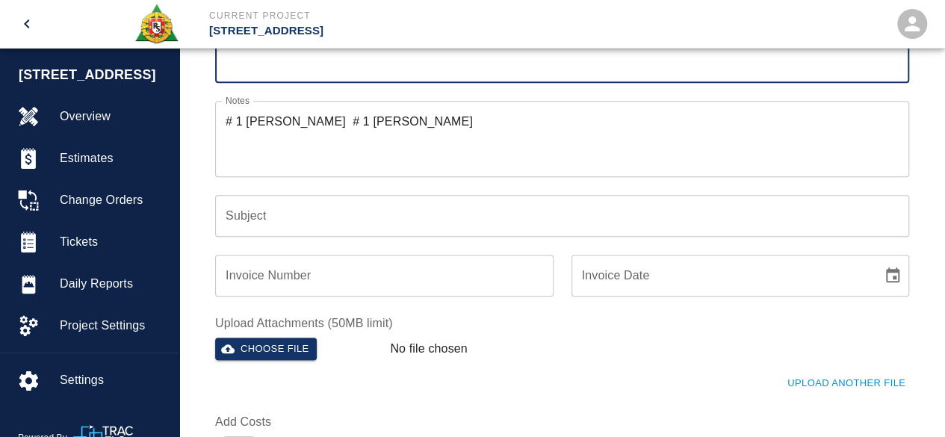
scroll to position [299, 0]
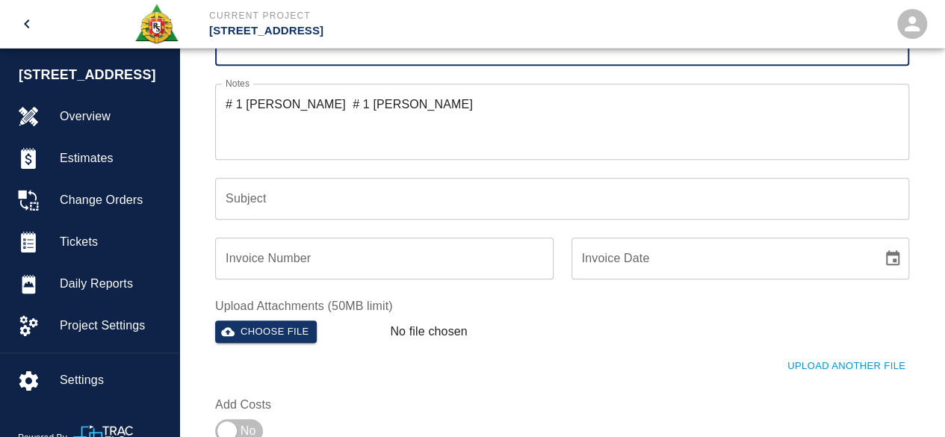
type textarea "working at water Feature madison side (9 /2 and 9/3 )"
click at [234, 193] on input "Subject" at bounding box center [562, 199] width 694 height 42
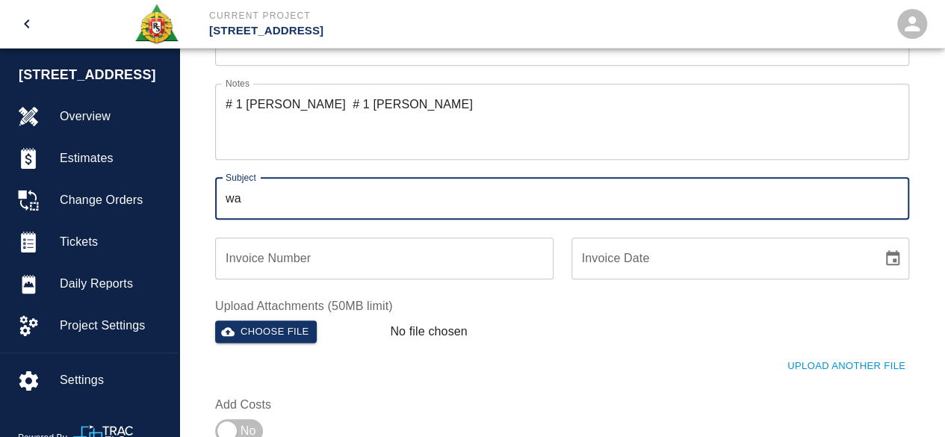
type input "water feature madison side"
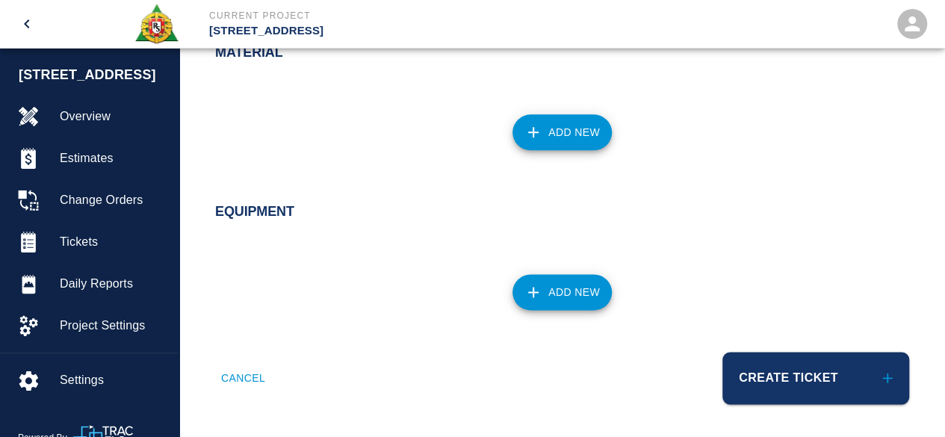
scroll to position [912, 0]
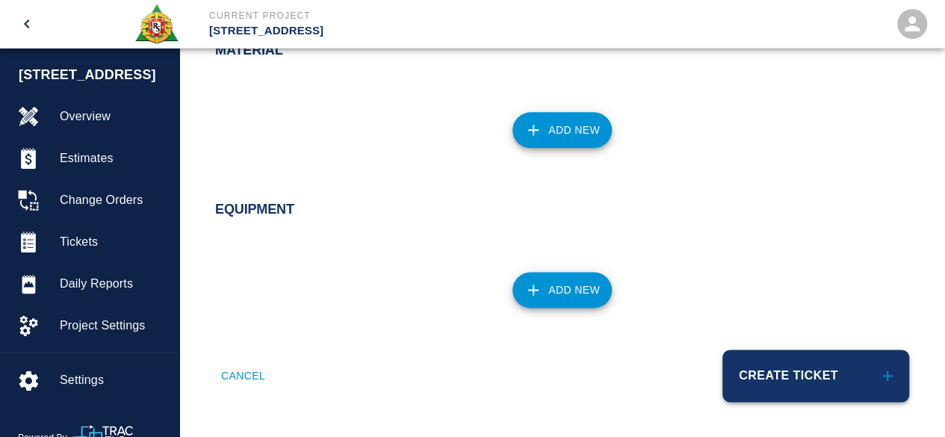
click at [774, 370] on button "Create Ticket" at bounding box center [815, 375] width 187 height 52
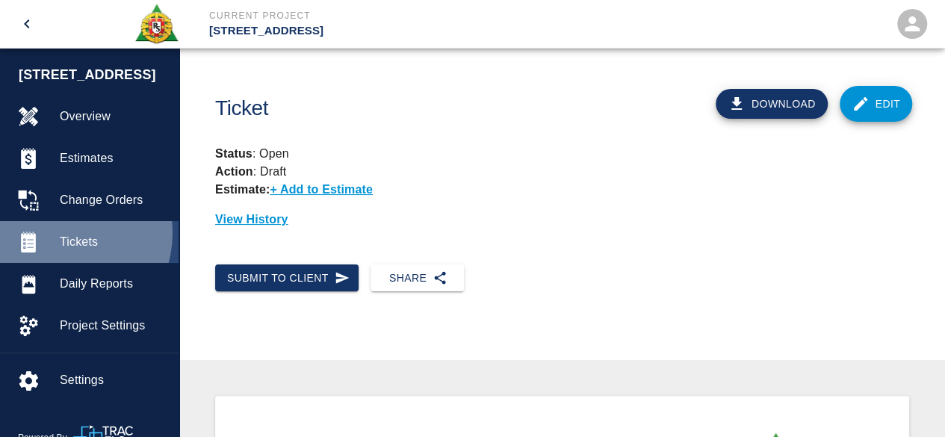
click at [61, 233] on span "Tickets" at bounding box center [113, 242] width 107 height 18
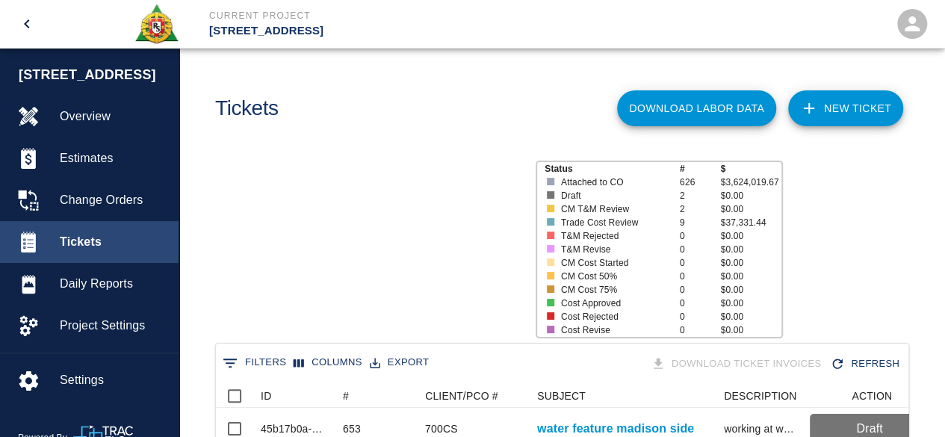
scroll to position [860, 681]
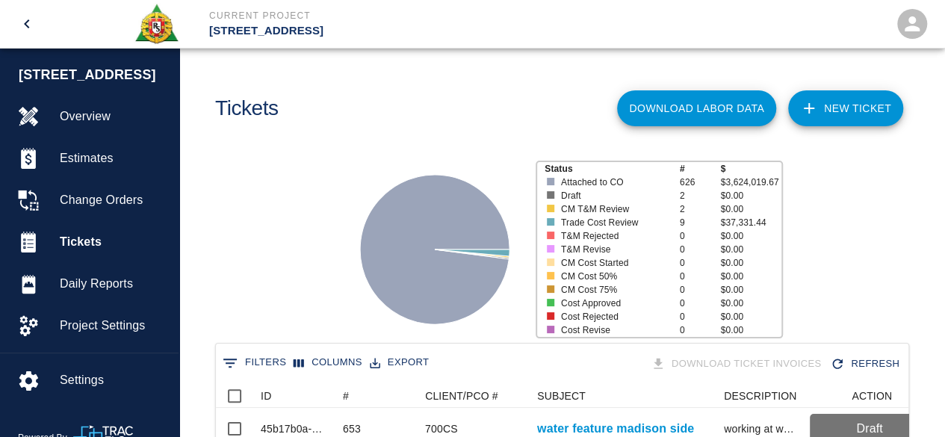
click at [845, 110] on link "NEW TICKET" at bounding box center [845, 108] width 115 height 36
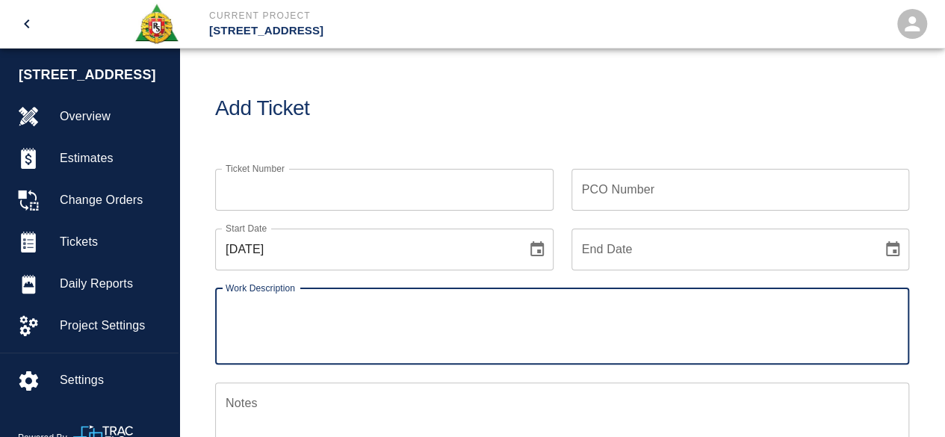
click at [264, 184] on input "Ticket Number" at bounding box center [384, 190] width 338 height 42
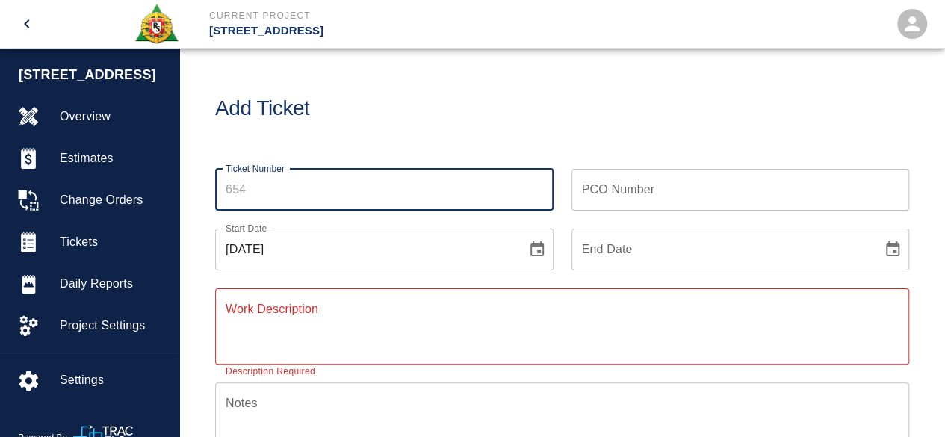
click at [253, 189] on input "Ticket Number" at bounding box center [384, 190] width 338 height 42
type input "6"
type input "654"
click at [600, 194] on input "PCO Number" at bounding box center [740, 190] width 338 height 42
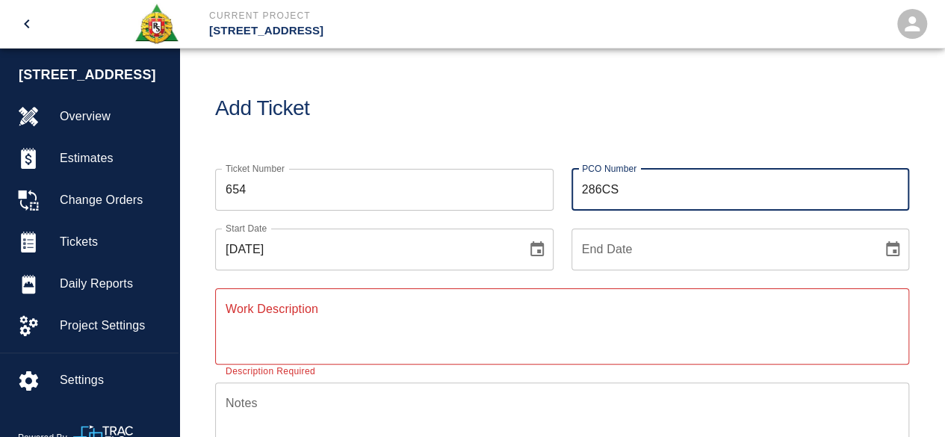
type input "286CS"
click at [535, 247] on icon "Choose date, selected date is Sep 8, 2025" at bounding box center [537, 249] width 18 height 18
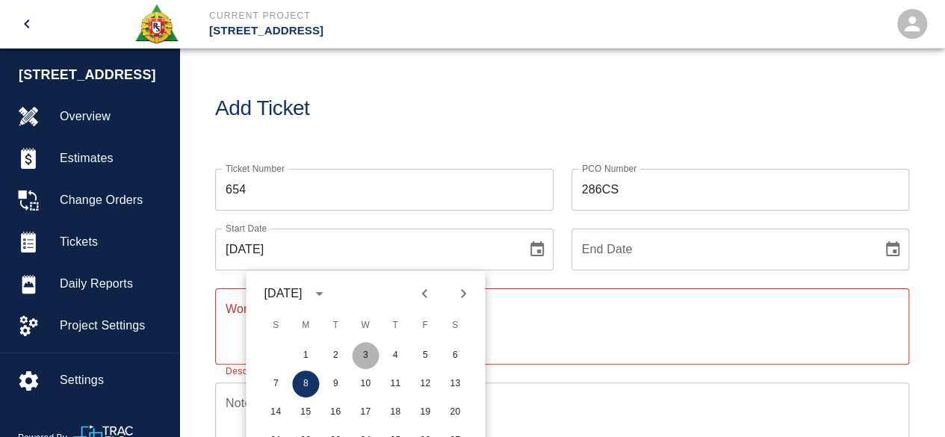
click at [361, 353] on button "3" at bounding box center [365, 355] width 27 height 27
type input "[DATE]"
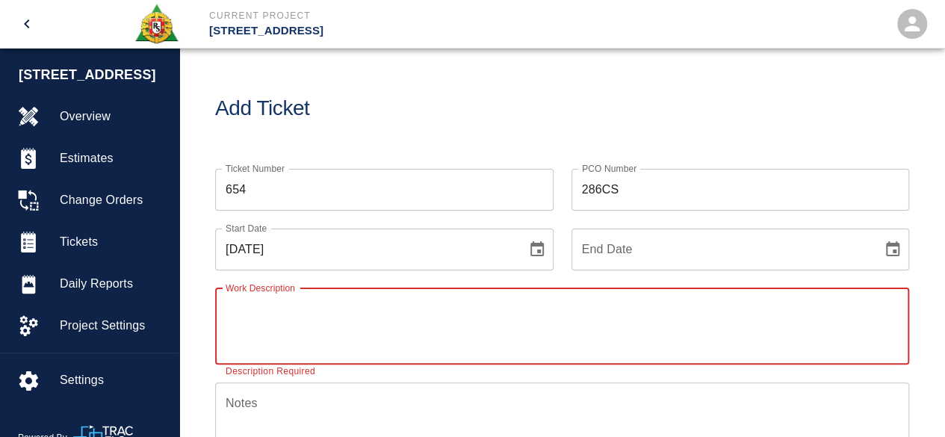
click at [237, 313] on textarea "Work Description" at bounding box center [561, 326] width 673 height 52
type textarea "SC level self leveling the floor"
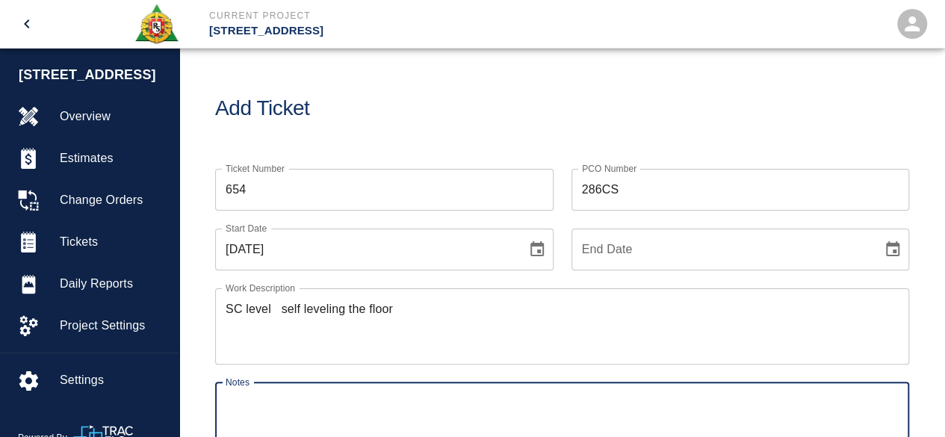
click at [245, 405] on textarea "Notes" at bounding box center [561, 420] width 673 height 52
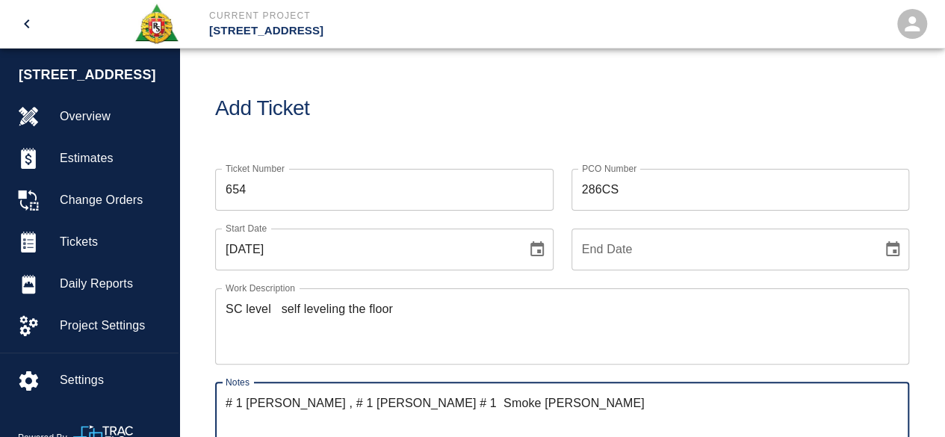
click at [501, 402] on textarea "# 1 [PERSON_NAME] , # 1 [PERSON_NAME] # 1 Smoke [PERSON_NAME]" at bounding box center [561, 420] width 673 height 52
click at [603, 414] on textarea "# 1 [PERSON_NAME] , # 1 [PERSON_NAME] # 1 [PERSON_NAME]" at bounding box center [561, 420] width 673 height 52
click at [440, 402] on textarea "# 1 [PERSON_NAME] , # 1 [PERSON_NAME] # 1 [PERSON_NAME]" at bounding box center [561, 420] width 673 height 52
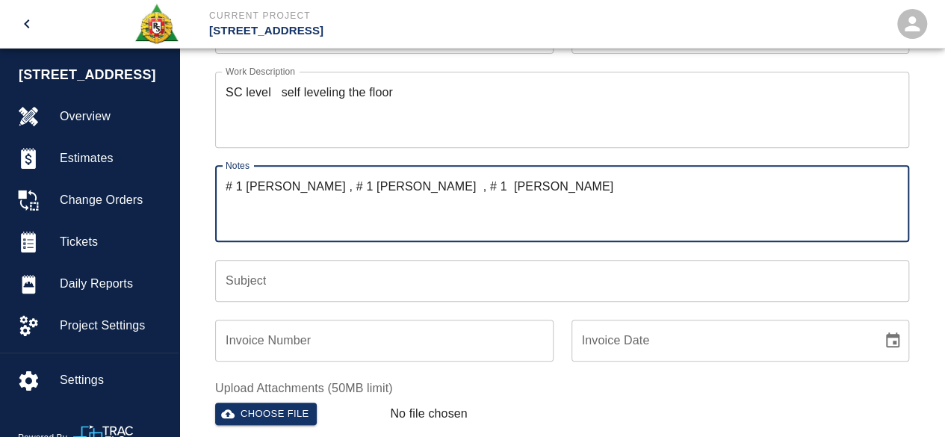
scroll to position [224, 0]
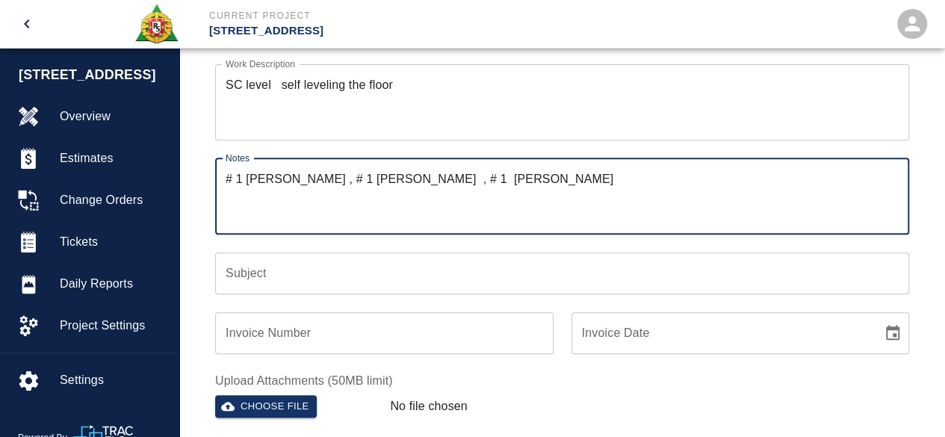
type textarea "# 1 [PERSON_NAME] , # 1 [PERSON_NAME] , # 1 [PERSON_NAME]"
click at [254, 277] on input "Subject" at bounding box center [562, 273] width 694 height 42
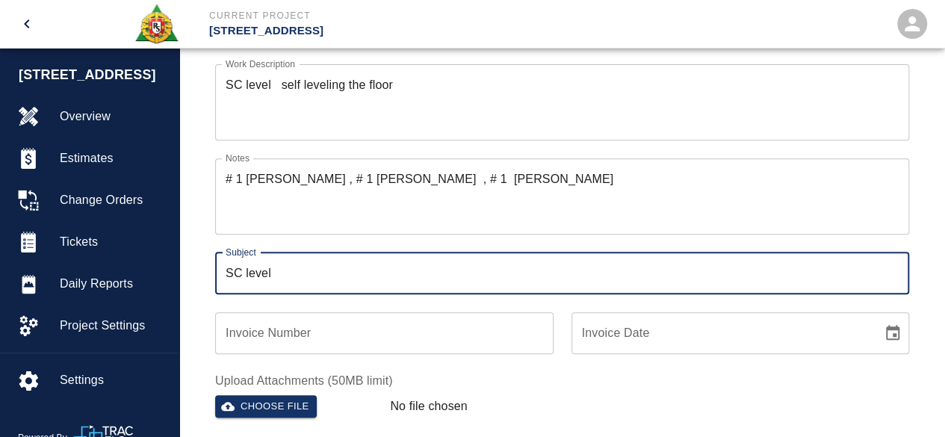
type input "SC level"
click at [246, 299] on div "Invoice Number Invoice Number" at bounding box center [375, 324] width 356 height 60
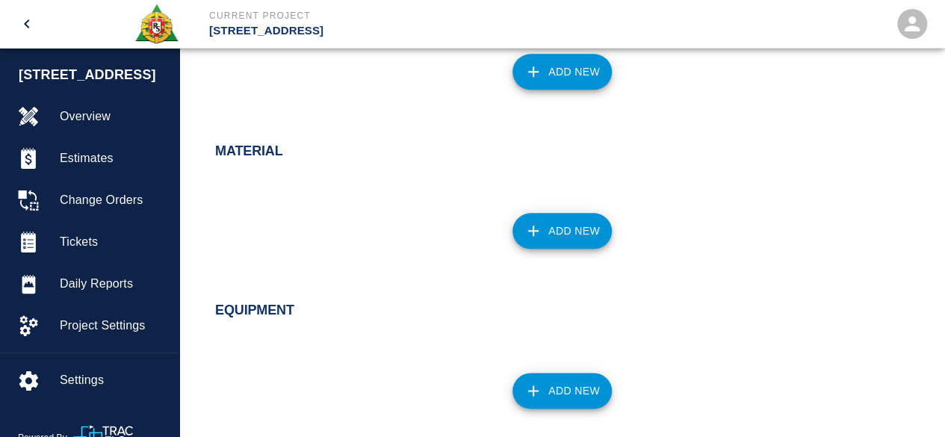
scroll to position [821, 0]
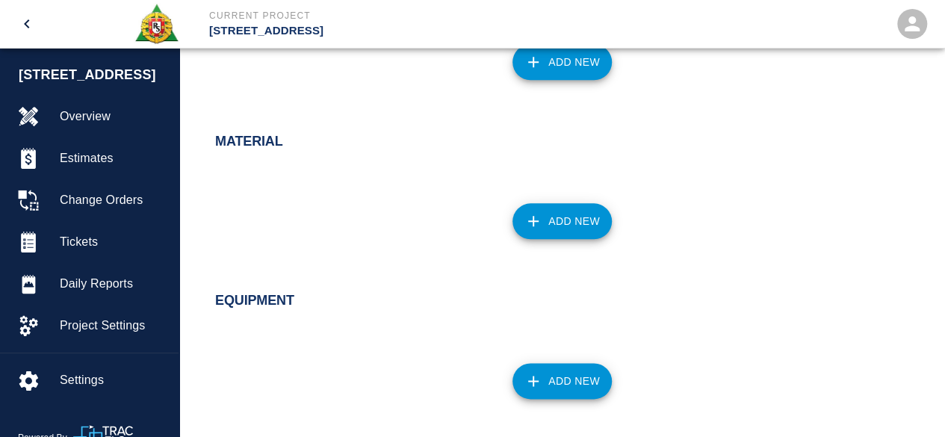
click at [572, 214] on button "Add New" at bounding box center [561, 221] width 99 height 36
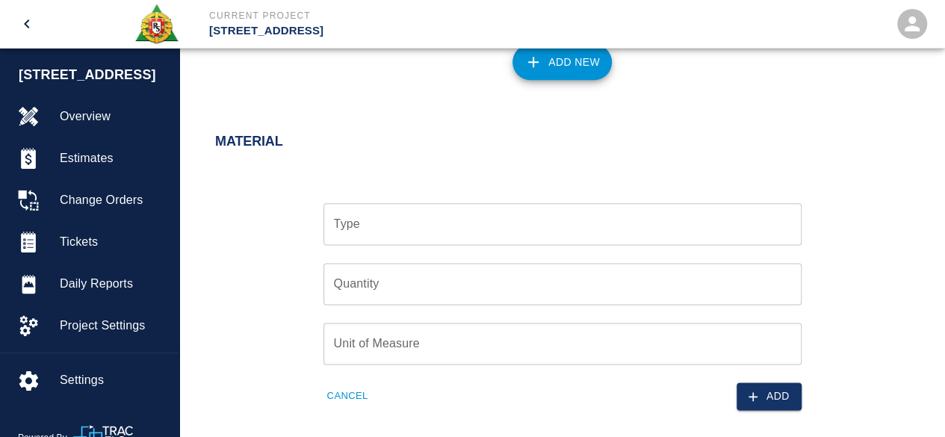
click at [388, 223] on input "Type" at bounding box center [562, 224] width 464 height 28
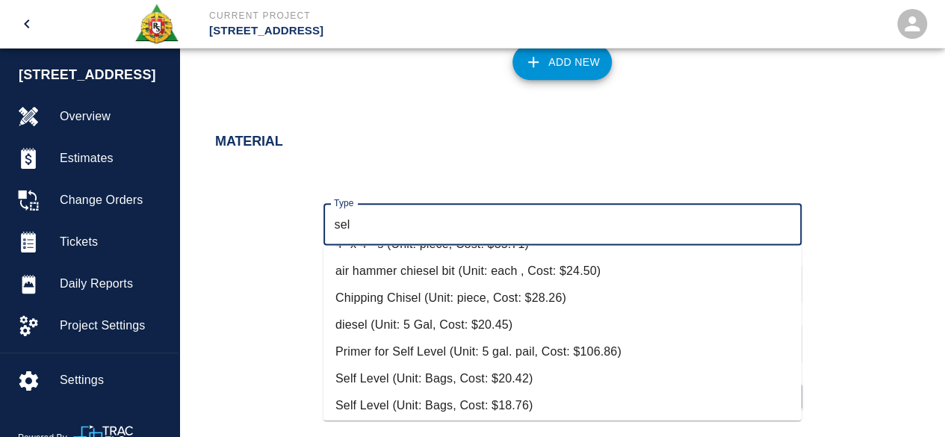
scroll to position [133, 0]
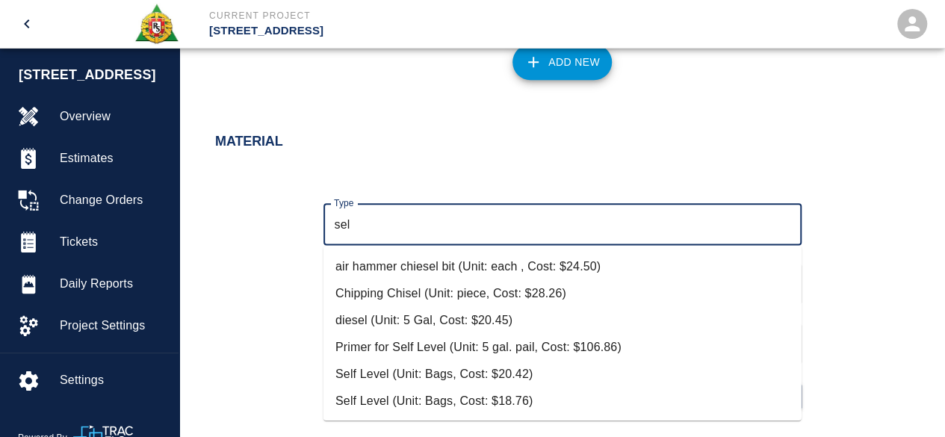
click at [460, 373] on li "Self Level (Unit: Bags, Cost: $20.42)" at bounding box center [562, 374] width 478 height 27
type input "Self Level (Unit: Bags, Cost: $20.42)"
type input "Bags"
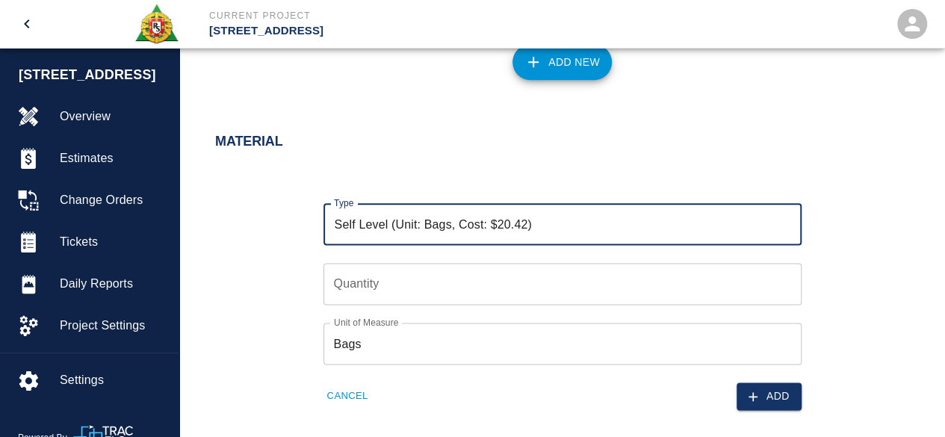
type input "Self Level (Unit: Bags, Cost: $20.42)"
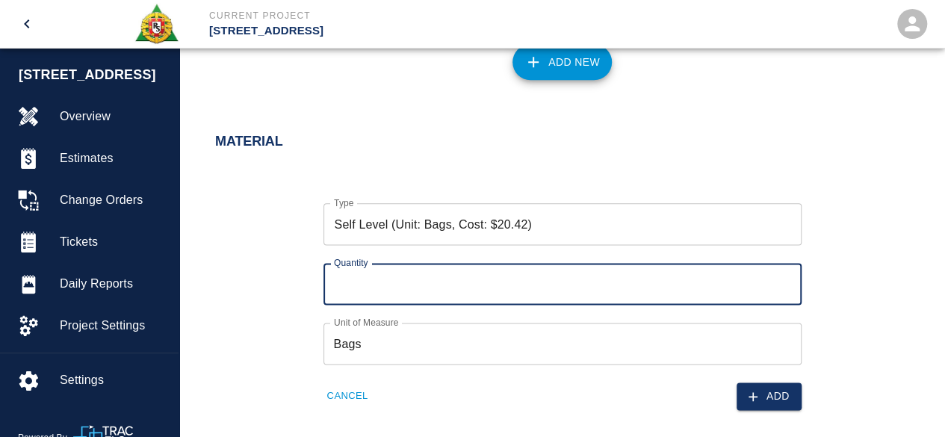
click at [352, 290] on input "Quantity" at bounding box center [562, 284] width 478 height 42
type input "21"
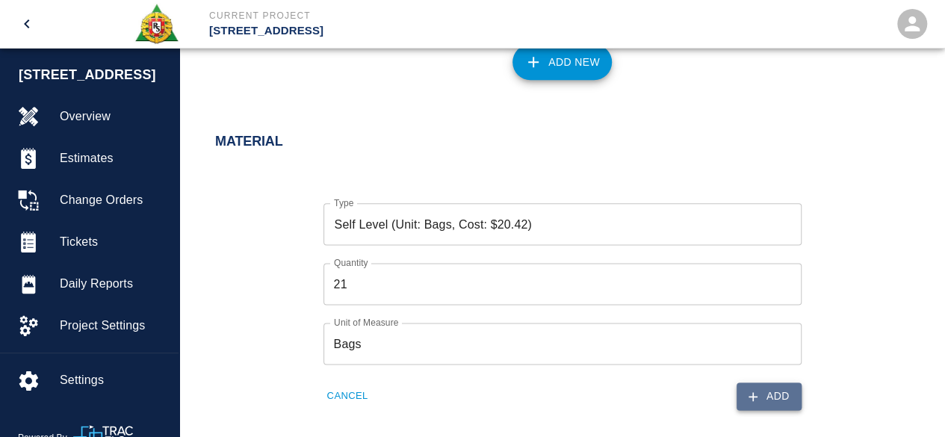
click at [791, 399] on button "Add" at bounding box center [768, 396] width 65 height 28
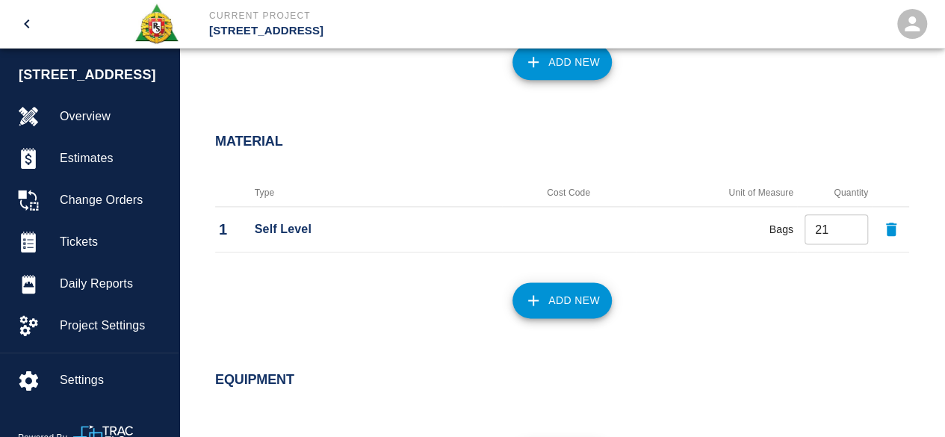
click at [572, 310] on button "Add New" at bounding box center [561, 300] width 99 height 36
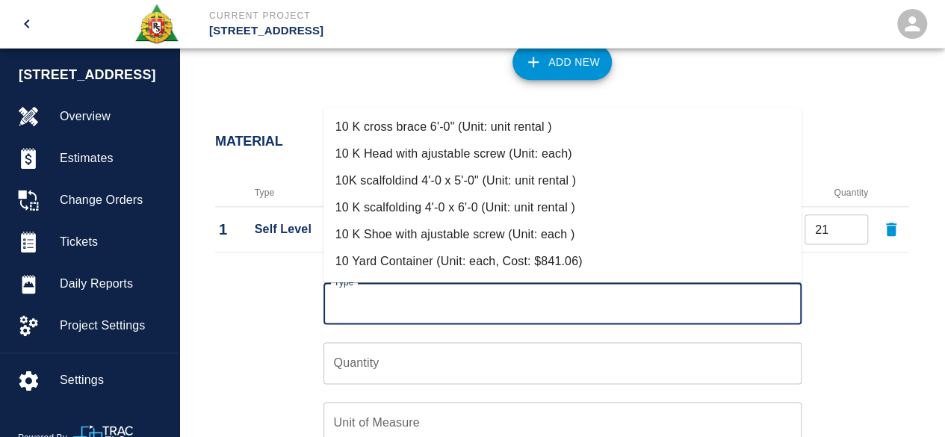
click at [403, 308] on input "Type" at bounding box center [562, 303] width 464 height 28
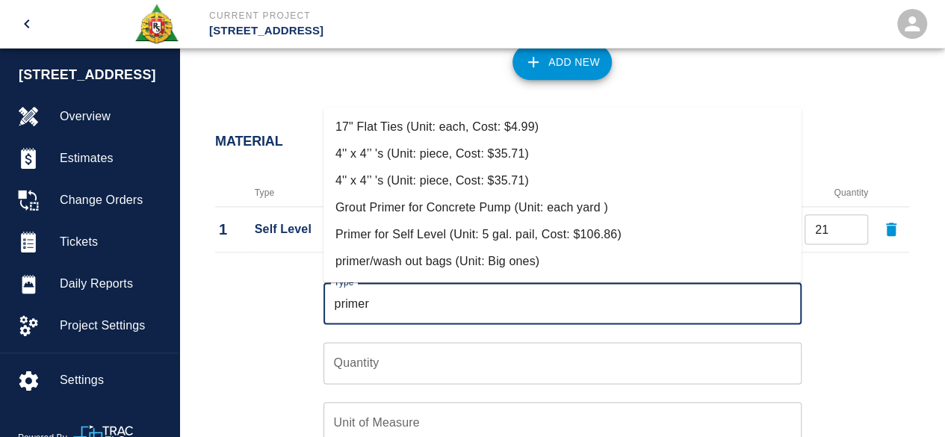
scroll to position [75, 0]
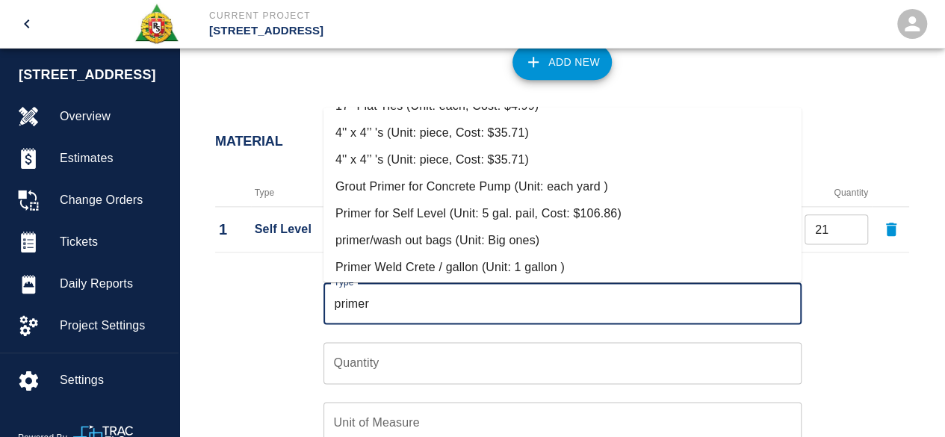
click at [527, 210] on li "Primer for Self Level (Unit: 5 gal. pail, Cost: $106.86)" at bounding box center [562, 213] width 478 height 27
type input "Primer for Self Level (Unit: 5 gal. pail, Cost: $106.86)"
type input "5 gal. pail"
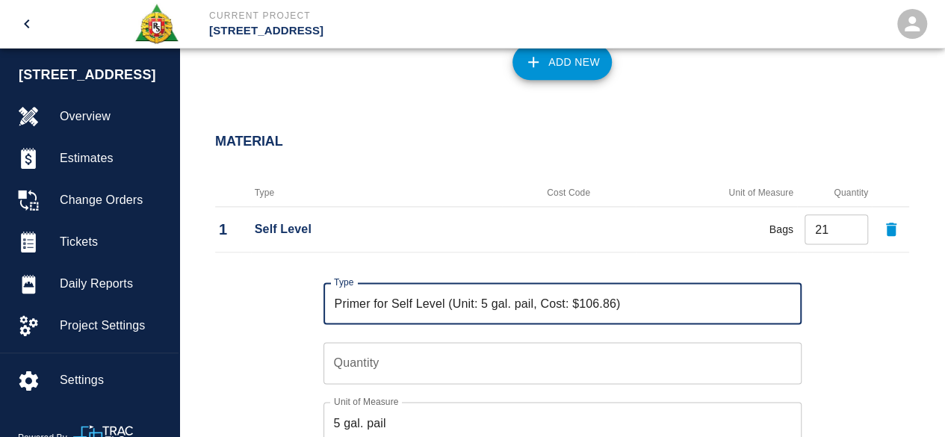
type input "Primer for Self Level (Unit: 5 gal. pail, Cost: $106.86)"
click at [377, 364] on input "Quantity" at bounding box center [562, 363] width 478 height 42
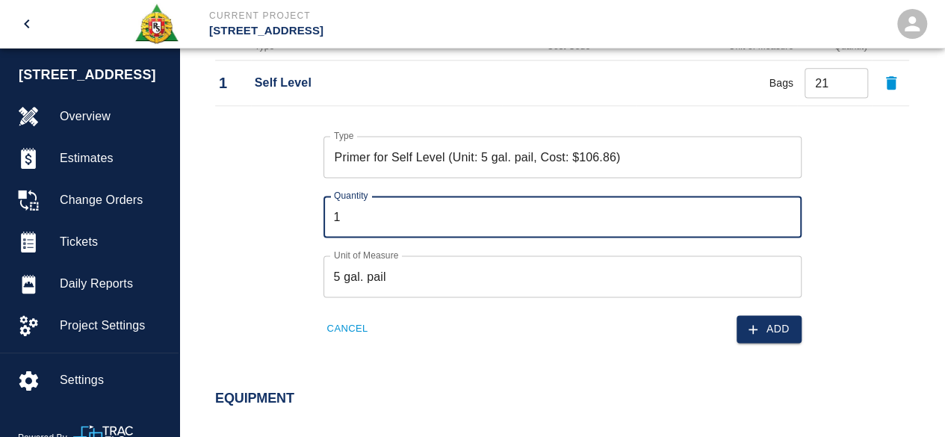
scroll to position [971, 0]
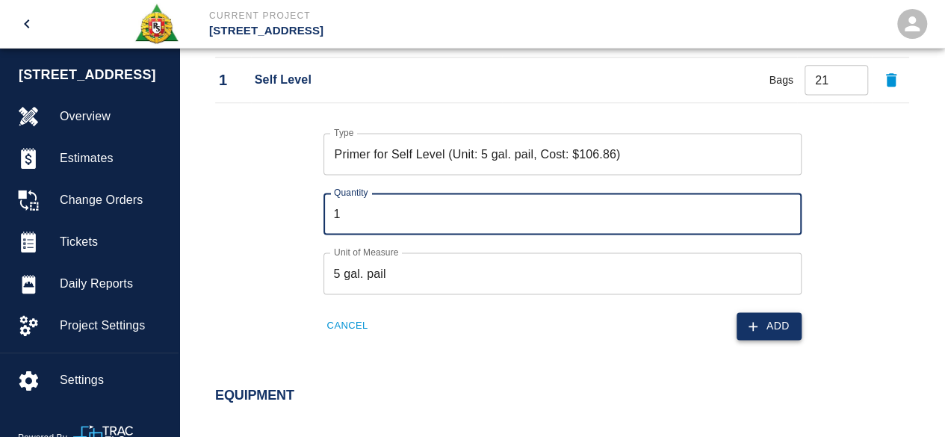
type input "1"
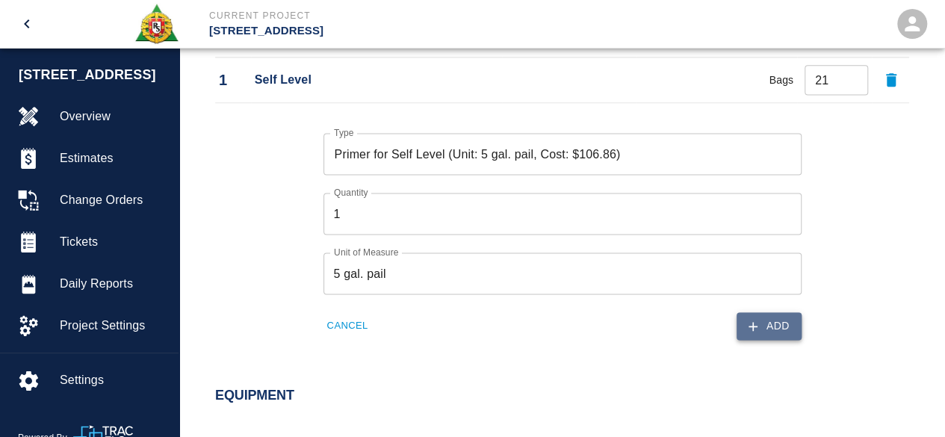
click at [777, 322] on button "Add" at bounding box center [768, 326] width 65 height 28
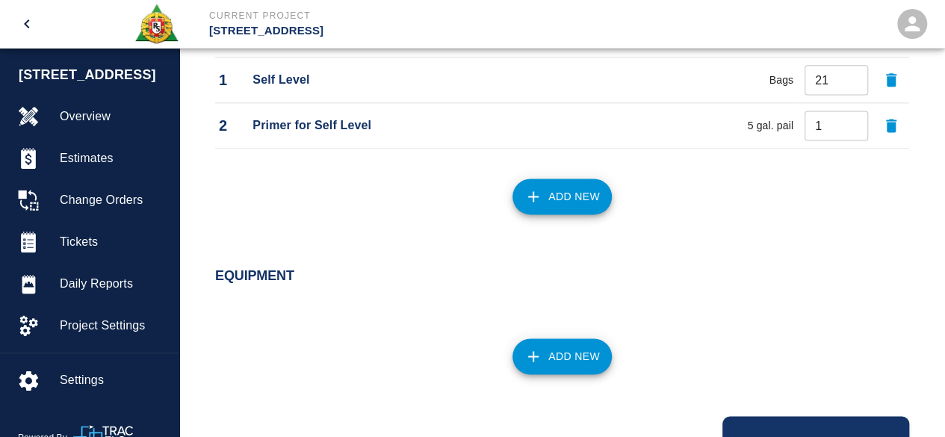
scroll to position [1036, 0]
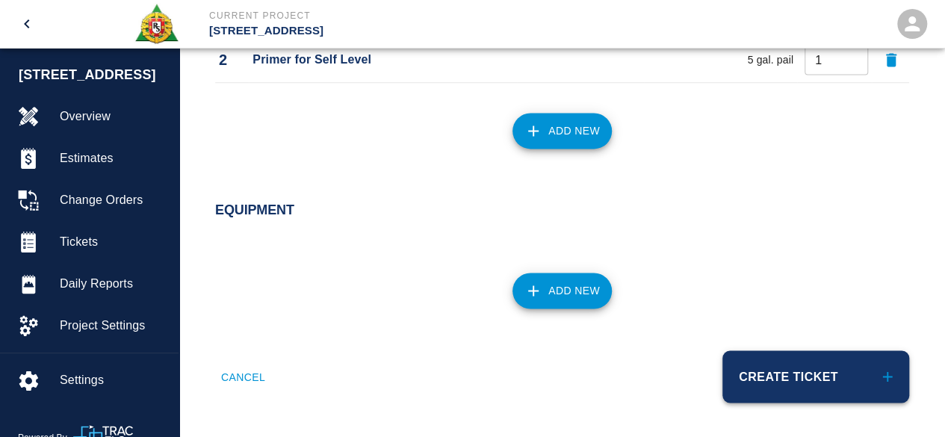
click at [779, 371] on button "Create Ticket" at bounding box center [815, 376] width 187 height 52
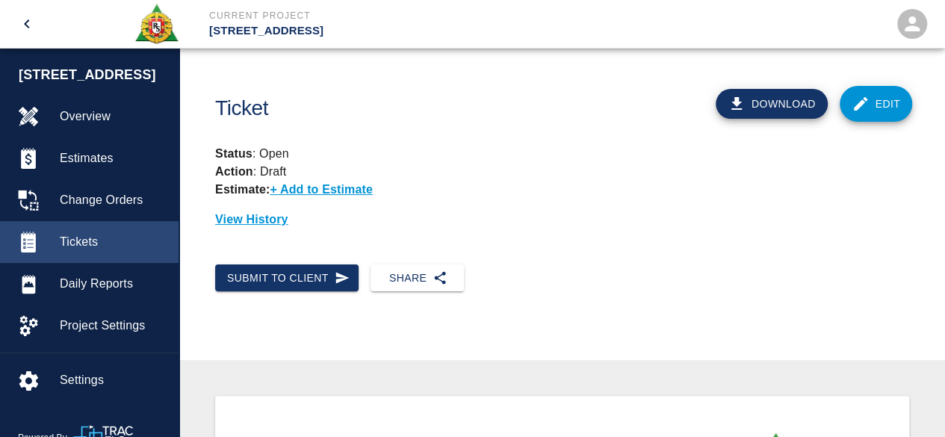
click at [72, 243] on span "Tickets" at bounding box center [113, 242] width 107 height 18
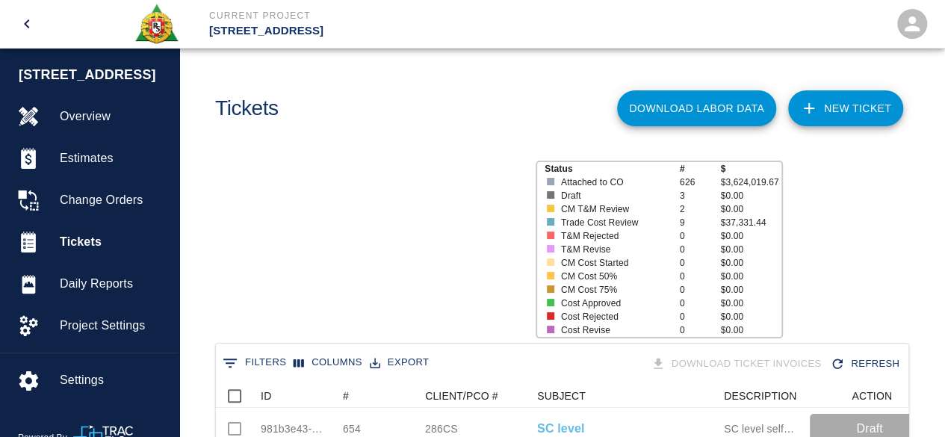
scroll to position [860, 681]
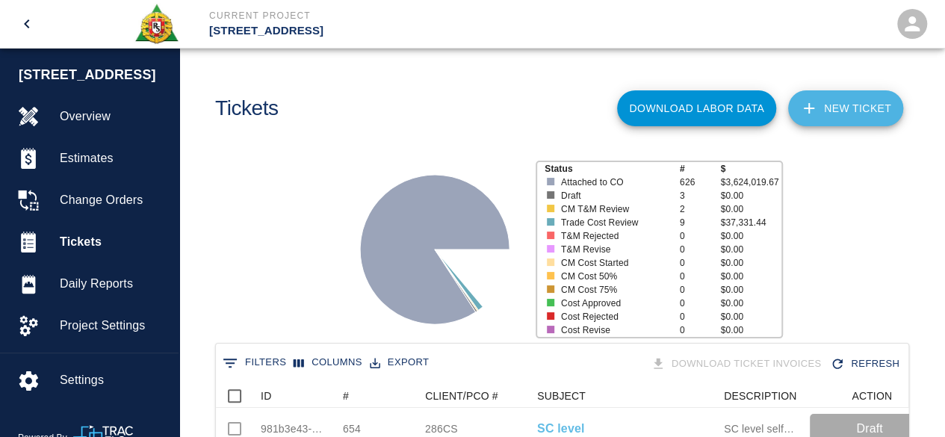
click at [844, 105] on link "NEW TICKET" at bounding box center [845, 108] width 115 height 36
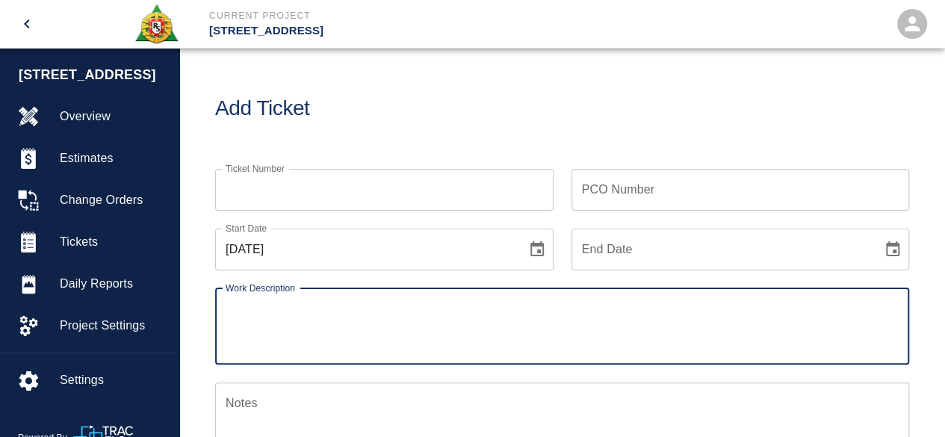
click at [252, 187] on input "Ticket Number" at bounding box center [384, 190] width 338 height 42
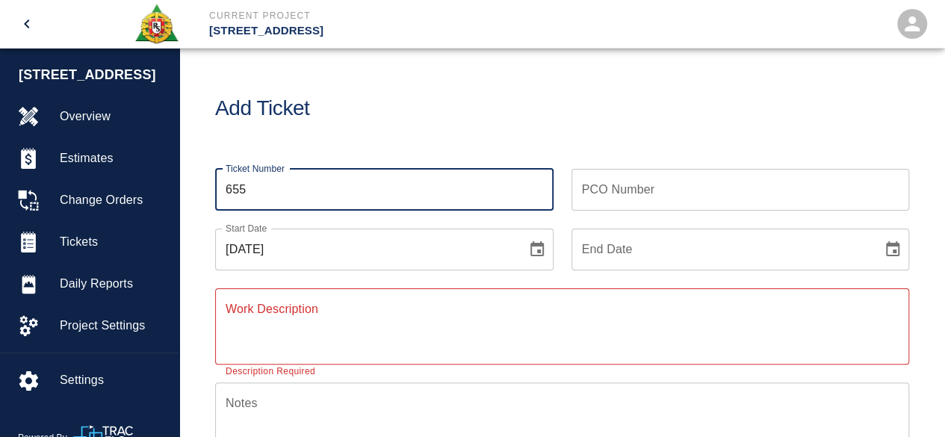
type input "655"
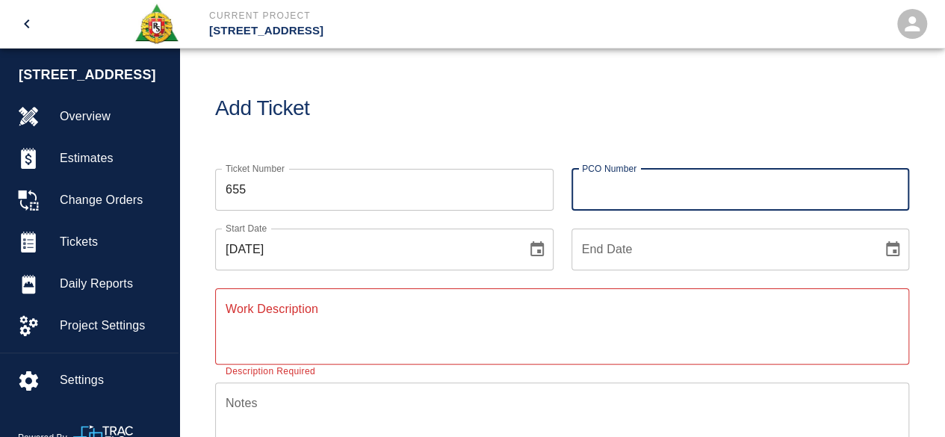
click at [596, 189] on input "PCO Number" at bounding box center [740, 190] width 338 height 42
type input "700CS"
click at [534, 251] on icon "Choose date, selected date is Sep 8, 2025" at bounding box center [537, 249] width 18 height 18
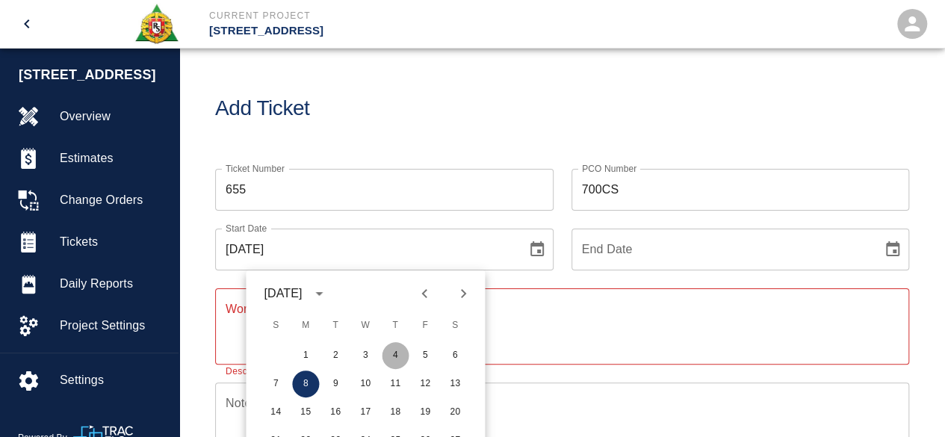
click at [393, 355] on button "4" at bounding box center [395, 355] width 27 height 27
type input "[DATE]"
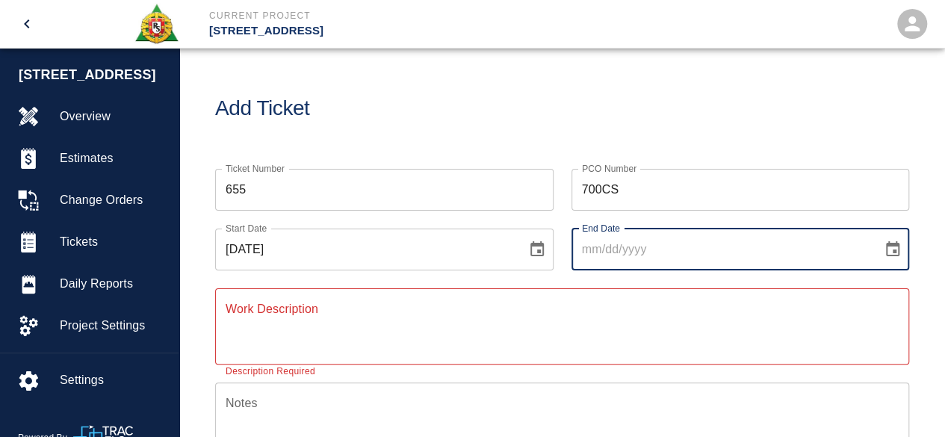
click at [606, 250] on input "End Date" at bounding box center [721, 249] width 301 height 42
click at [897, 247] on icon "Choose date" at bounding box center [892, 248] width 13 height 15
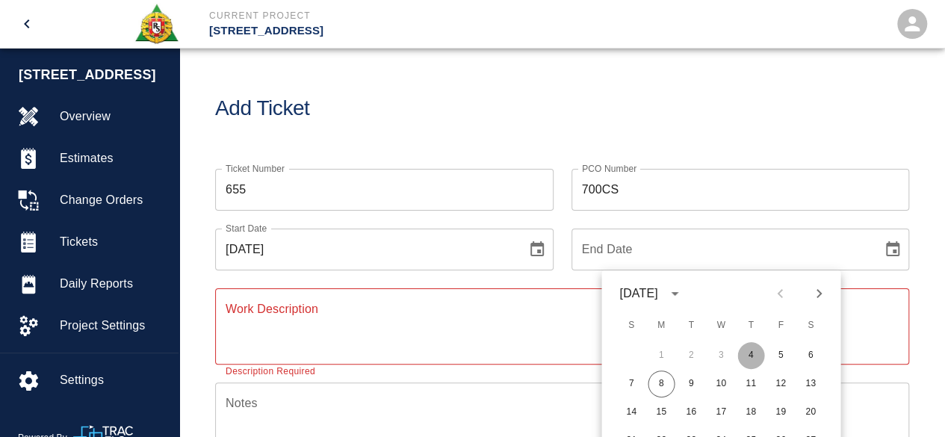
click at [748, 358] on button "4" at bounding box center [750, 355] width 27 height 27
type input "[DATE]"
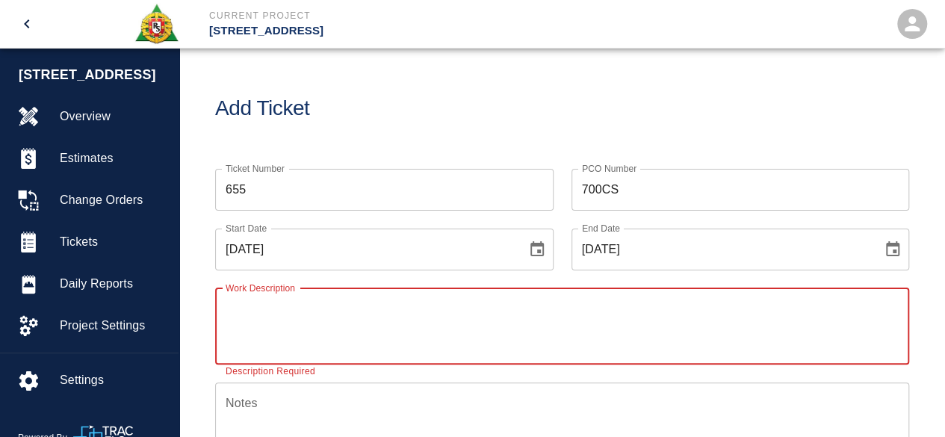
click at [261, 313] on textarea "Work Description" at bounding box center [561, 326] width 673 height 52
type textarea "placing concrete at water feature madison side"
click at [246, 396] on textarea "Notes" at bounding box center [561, 420] width 673 height 52
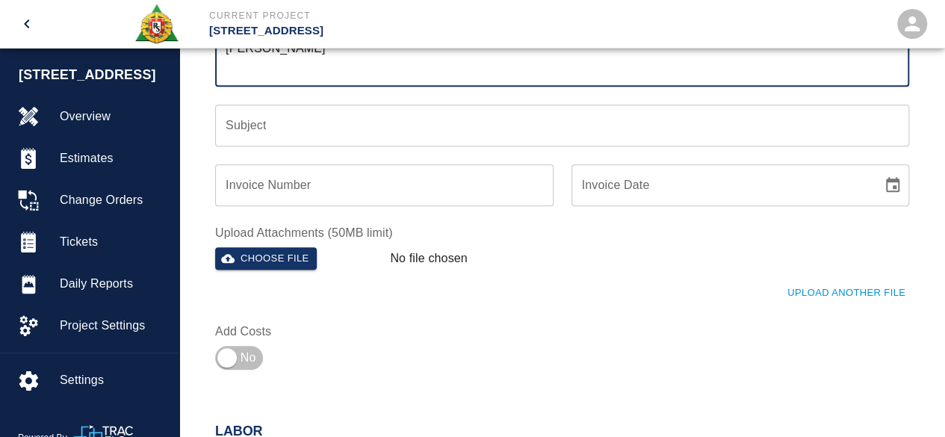
scroll to position [373, 0]
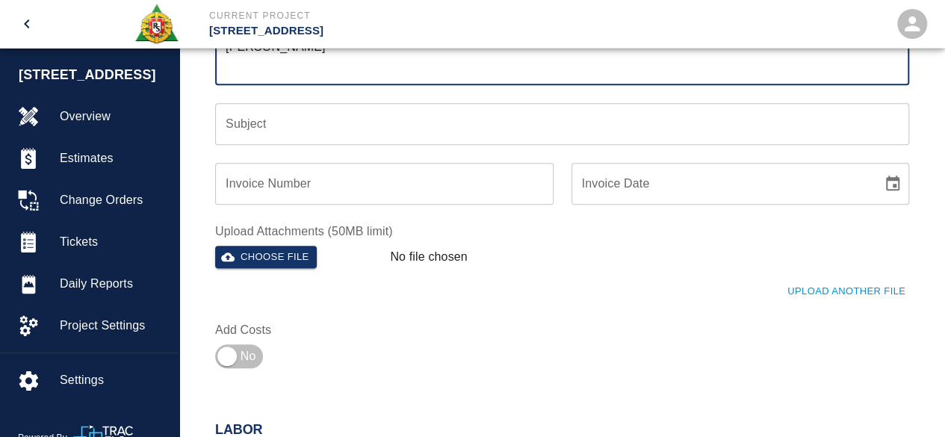
type textarea "# 1 [PERSON_NAME] # 2 [PERSON_NAME] , # 2 [PERSON_NAME] # 2 [PERSON_NAME] # 3 […"
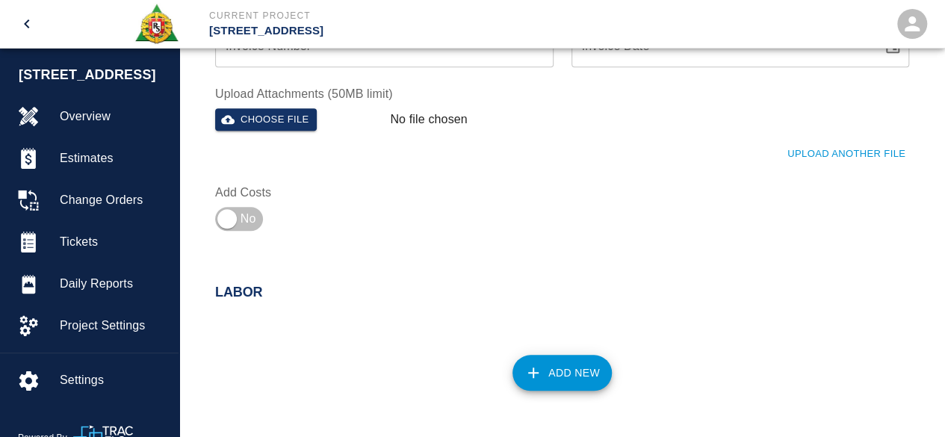
scroll to position [672, 0]
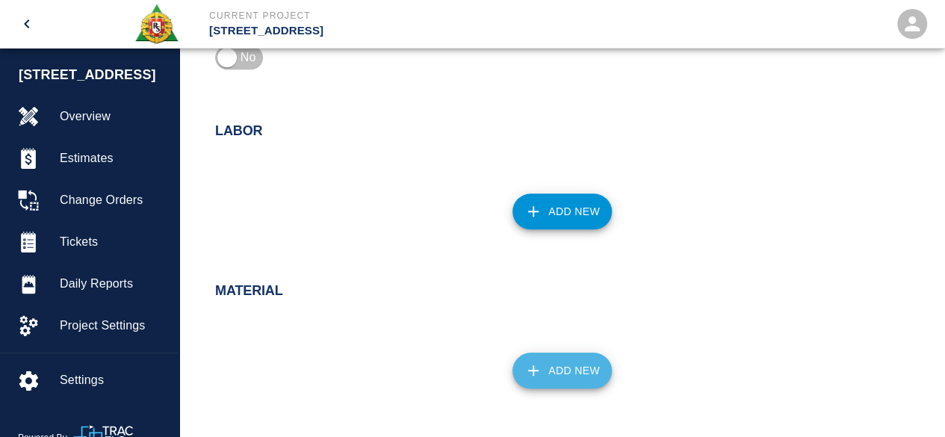
click at [582, 373] on button "Add New" at bounding box center [561, 370] width 99 height 36
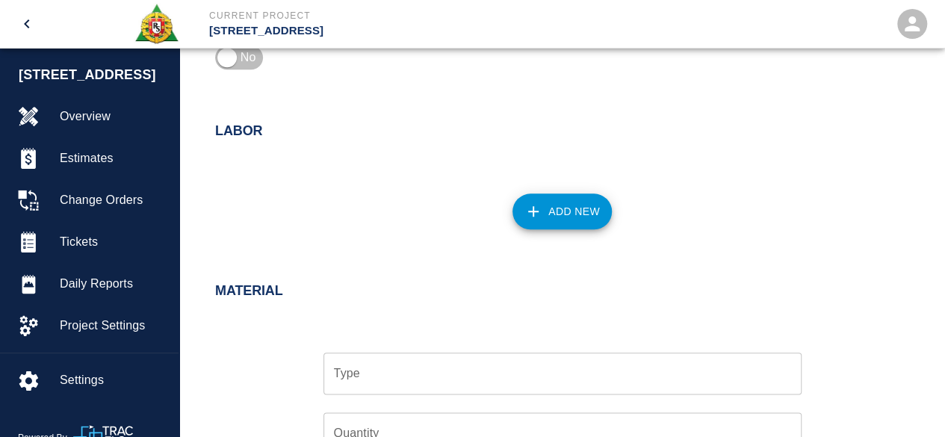
click at [396, 357] on div "Type" at bounding box center [562, 373] width 478 height 42
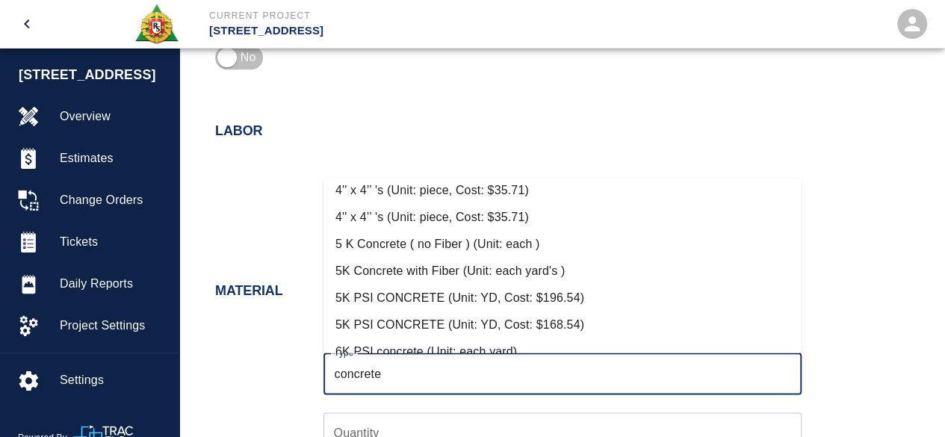
scroll to position [299, 0]
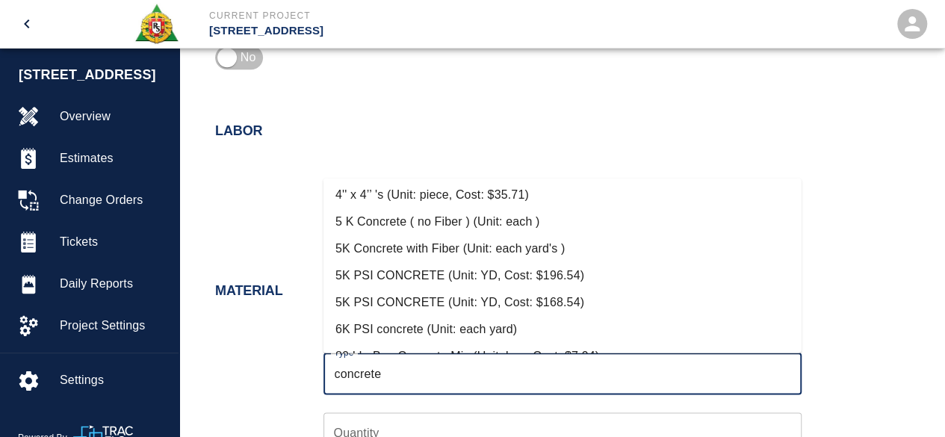
click at [449, 246] on li "5K Concrete with Fiber (Unit: each yard's )" at bounding box center [562, 247] width 478 height 27
type input "5K Concrete with Fiber (Unit: each yard's )"
type input "each yard's"
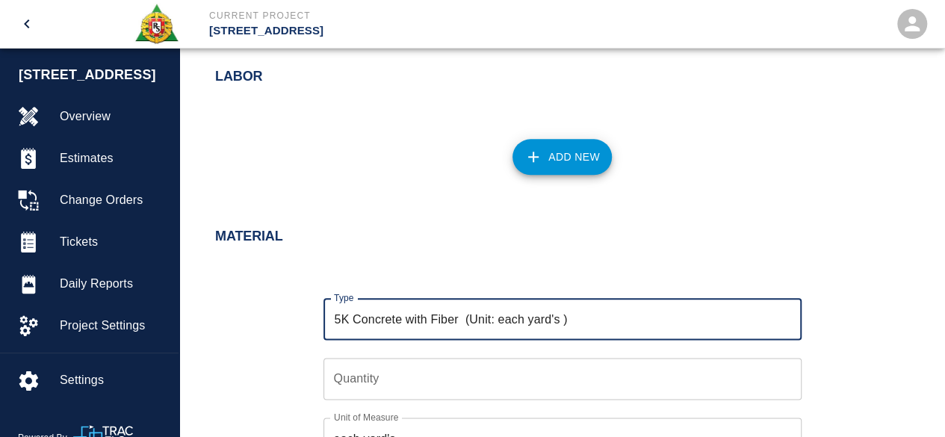
scroll to position [747, 0]
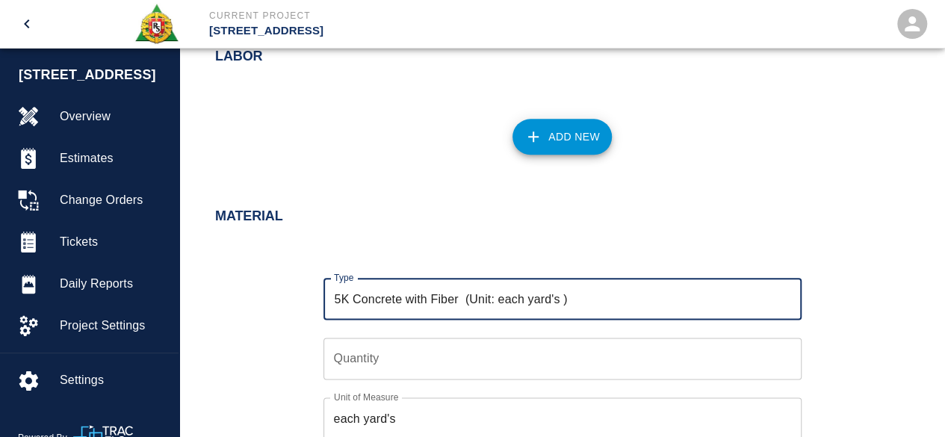
type input "5K Concrete with Fiber (Unit: each yard's )"
click at [345, 366] on input "Quantity" at bounding box center [562, 358] width 478 height 42
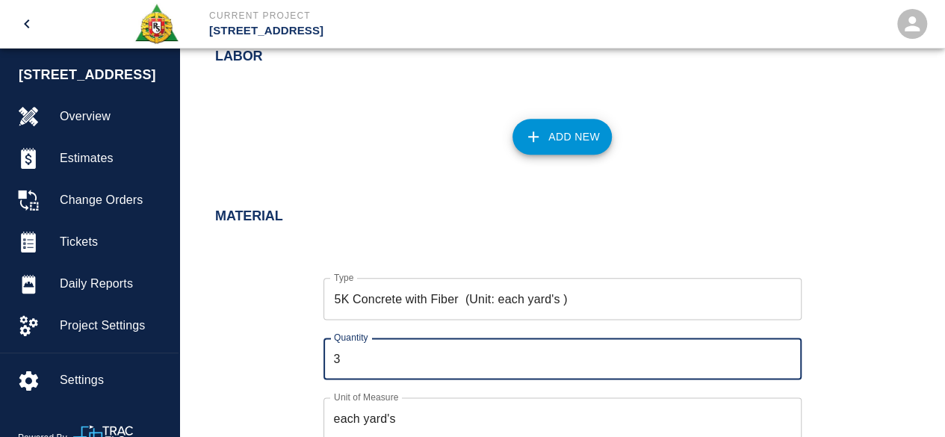
scroll to position [821, 0]
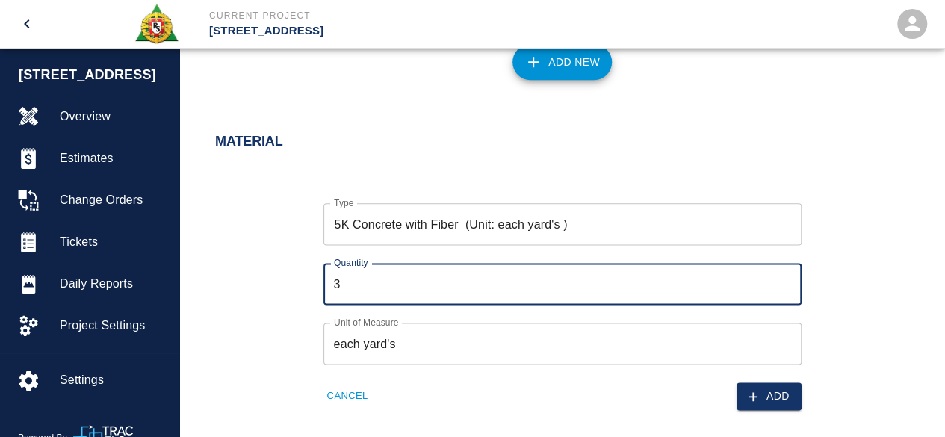
type input "3"
click at [859, 314] on div "Type 5K Concrete with Fiber (Unit: each yard's ) Type Quantity 3 Quantity Unit …" at bounding box center [553, 294] width 712 height 231
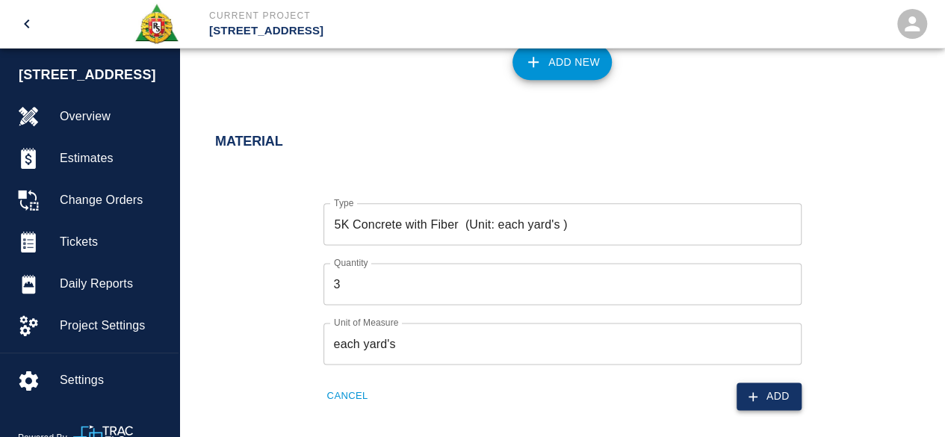
click at [774, 396] on button "Add" at bounding box center [768, 396] width 65 height 28
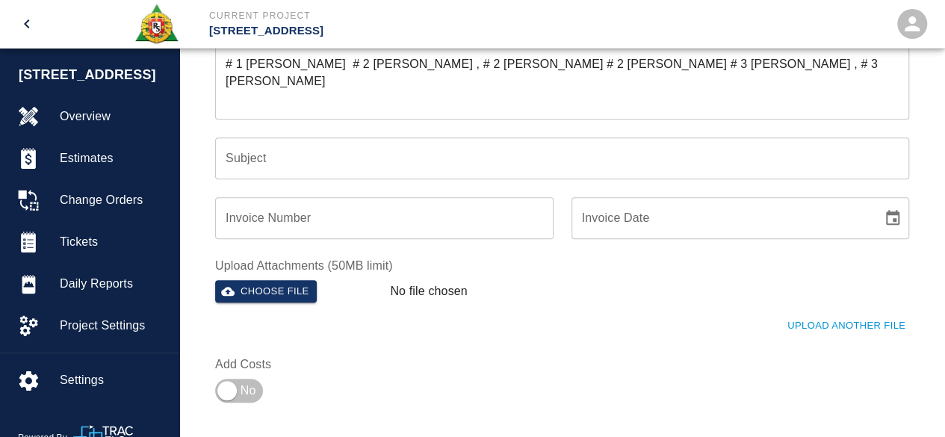
scroll to position [320, 0]
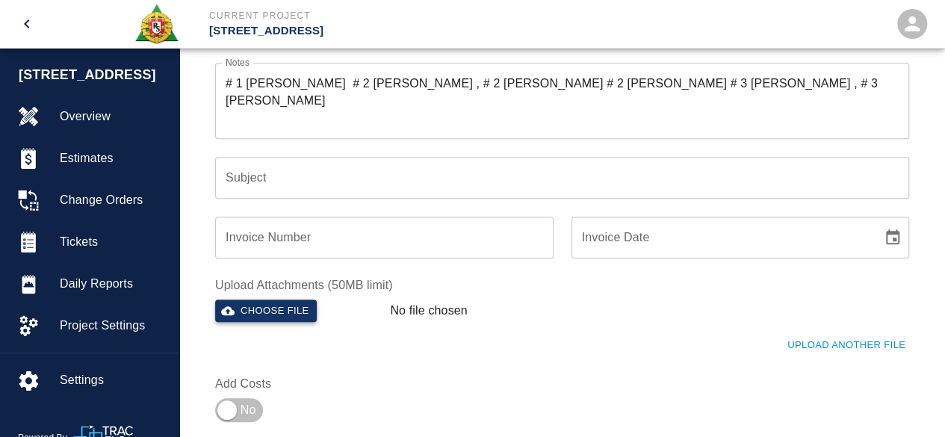
click at [277, 308] on button "Choose file" at bounding box center [266, 310] width 102 height 23
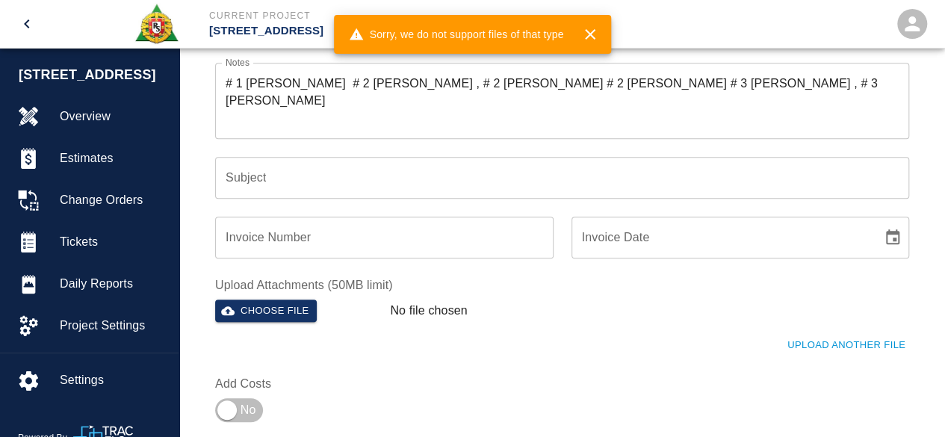
click at [595, 30] on icon "button" at bounding box center [590, 34] width 10 height 10
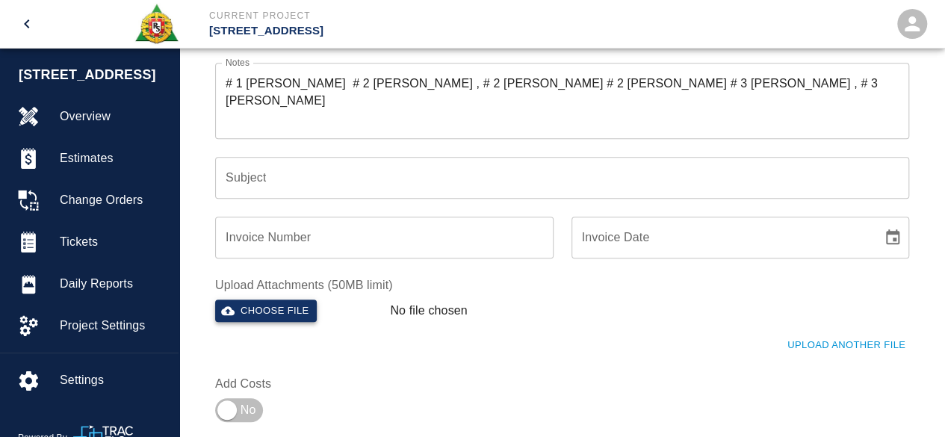
click at [279, 300] on button "Choose file" at bounding box center [266, 310] width 102 height 23
click at [270, 314] on button "Choose file" at bounding box center [266, 310] width 102 height 23
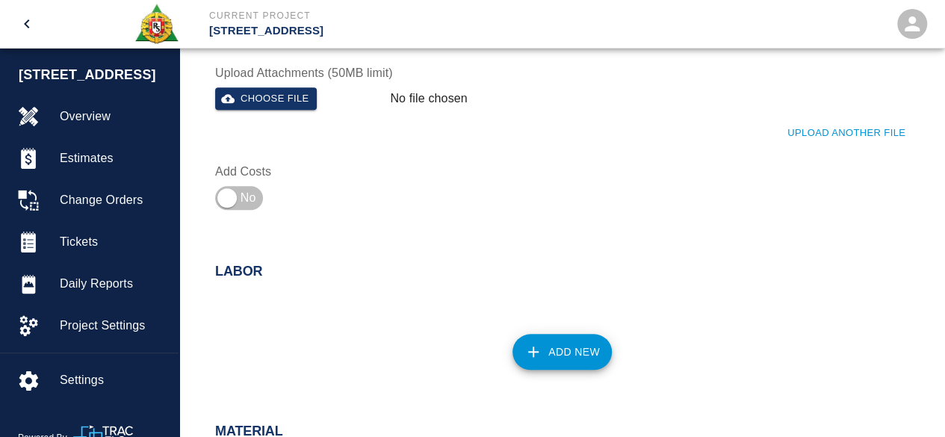
scroll to position [544, 0]
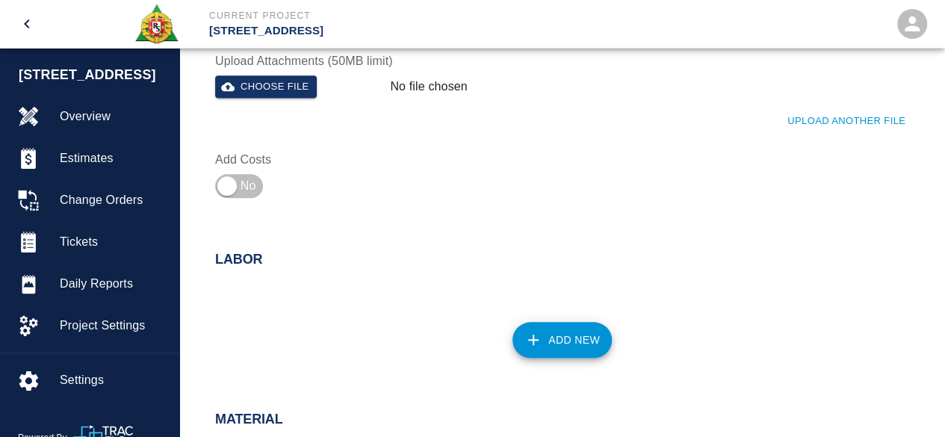
click at [458, 271] on div "Labor" at bounding box center [553, 251] width 712 height 58
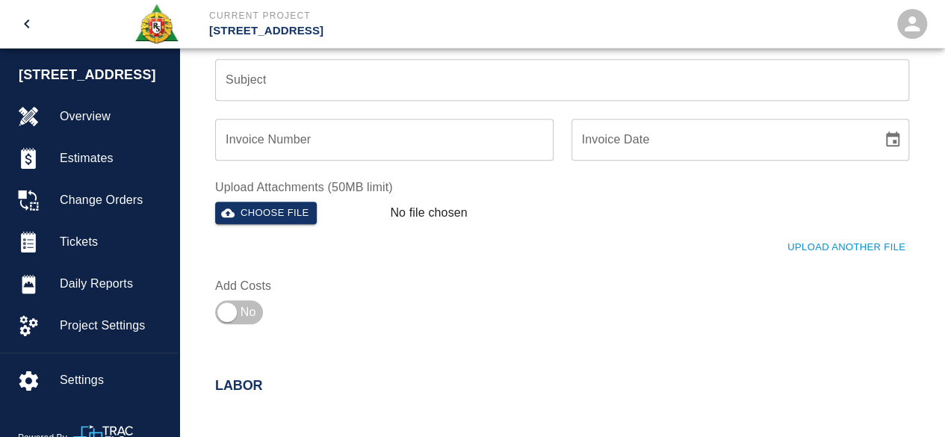
scroll to position [394, 0]
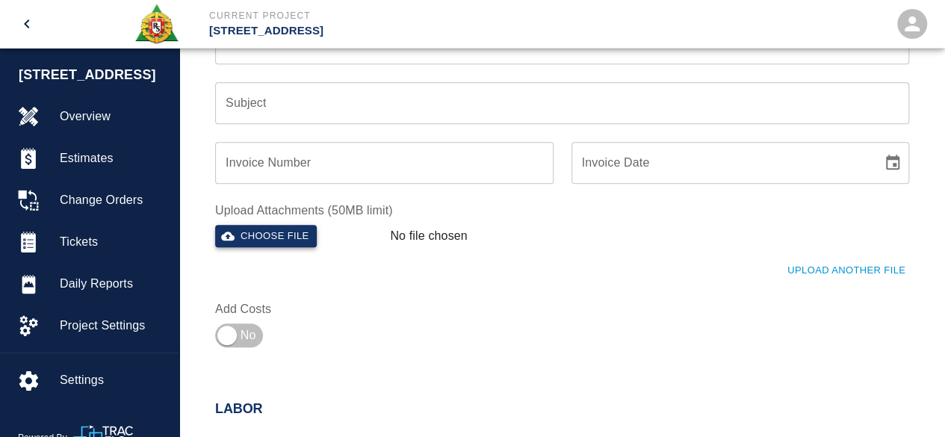
click at [287, 237] on button "Choose file" at bounding box center [266, 236] width 102 height 23
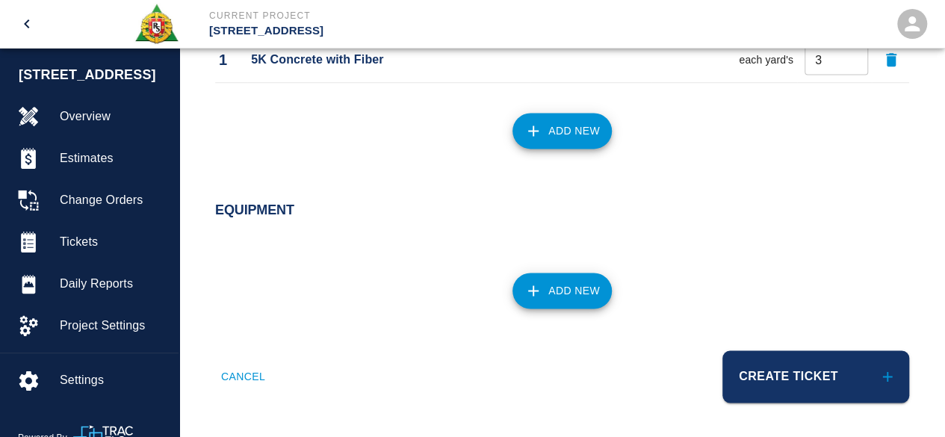
scroll to position [992, 0]
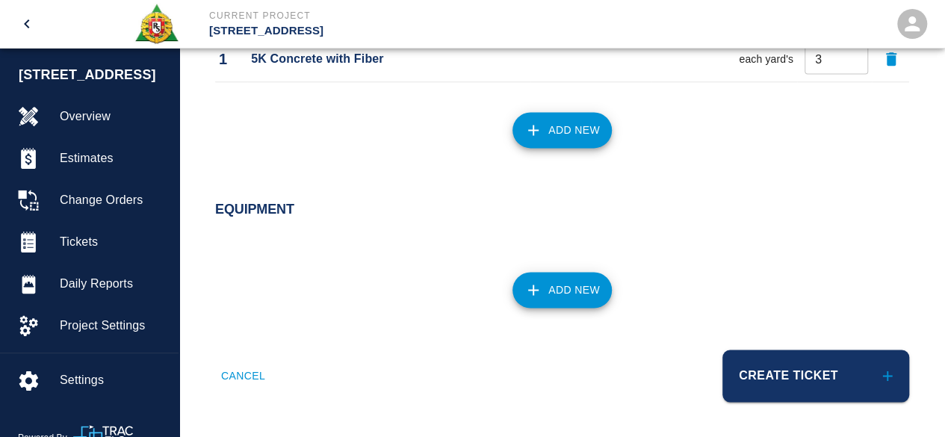
click at [765, 373] on button "Create Ticket" at bounding box center [815, 375] width 187 height 52
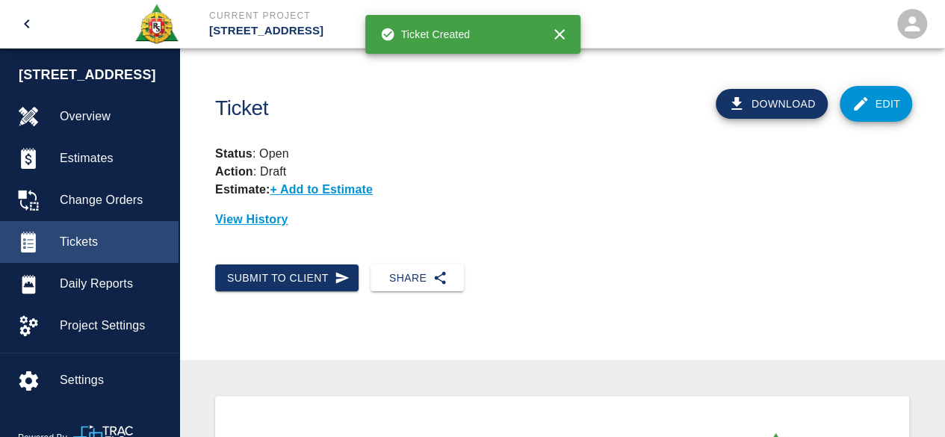
click at [90, 243] on span "Tickets" at bounding box center [113, 242] width 107 height 18
